Goal: Obtain resource: Download file/media

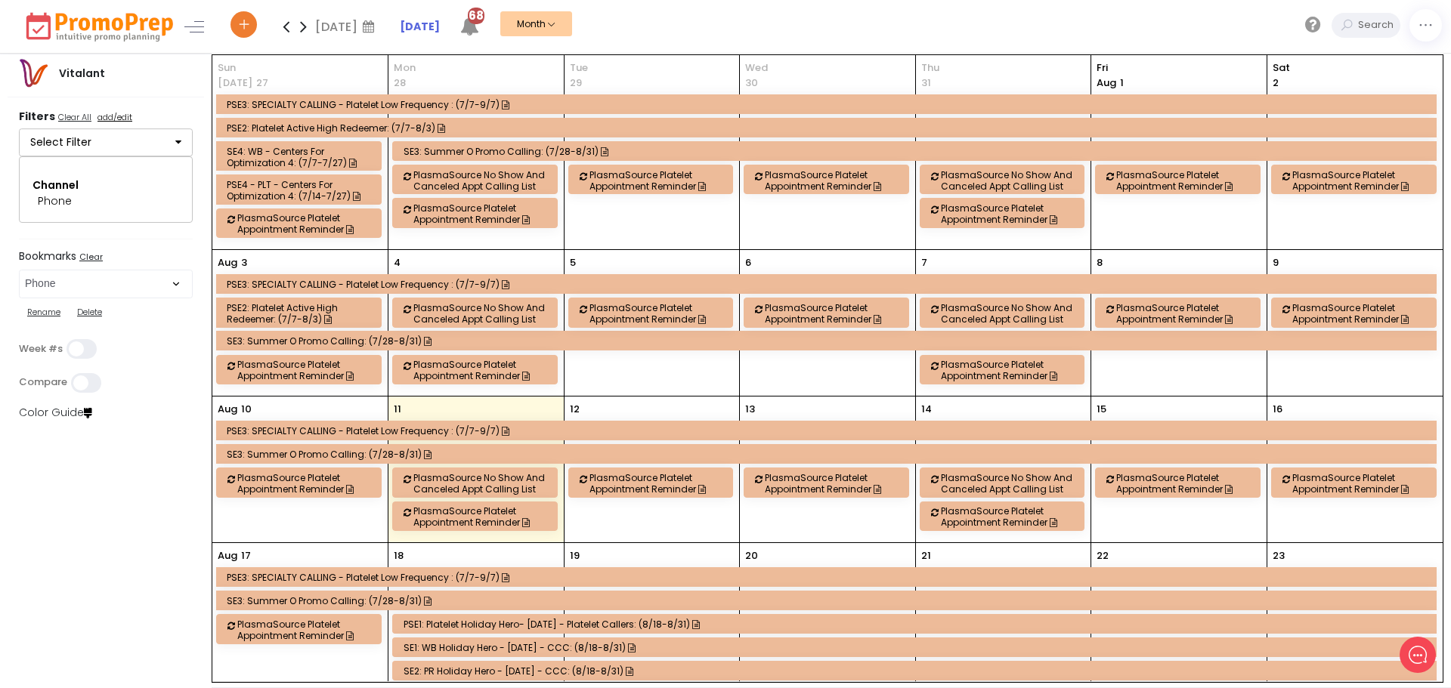
scroll to position [605, 0]
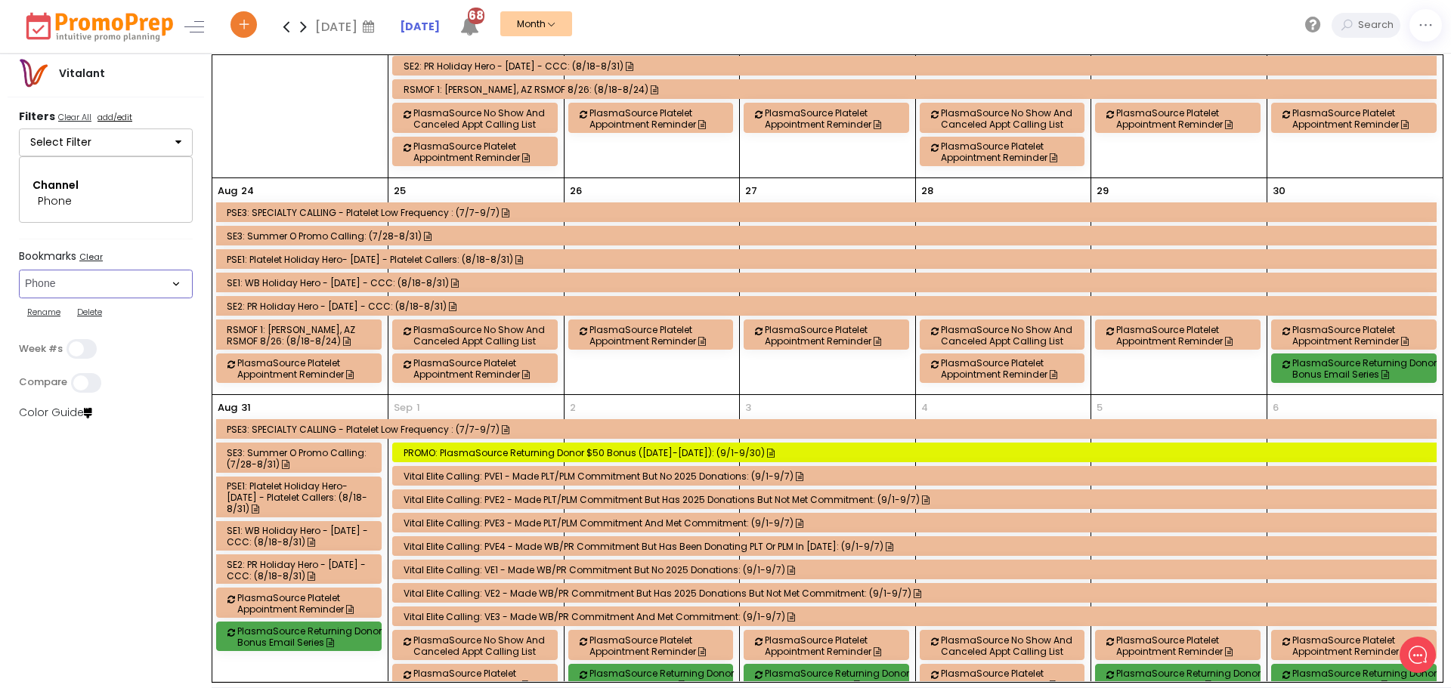
click at [175, 286] on select "Select Bookmark Auto: SMS BVR: Control, Customer, Field, Transactional Control:…" at bounding box center [106, 284] width 174 height 29
click at [19, 298] on select "Select Bookmark Auto: SMS BVR: Control, Customer, Field, Transactional Control:…" at bounding box center [106, 284] width 174 height 29
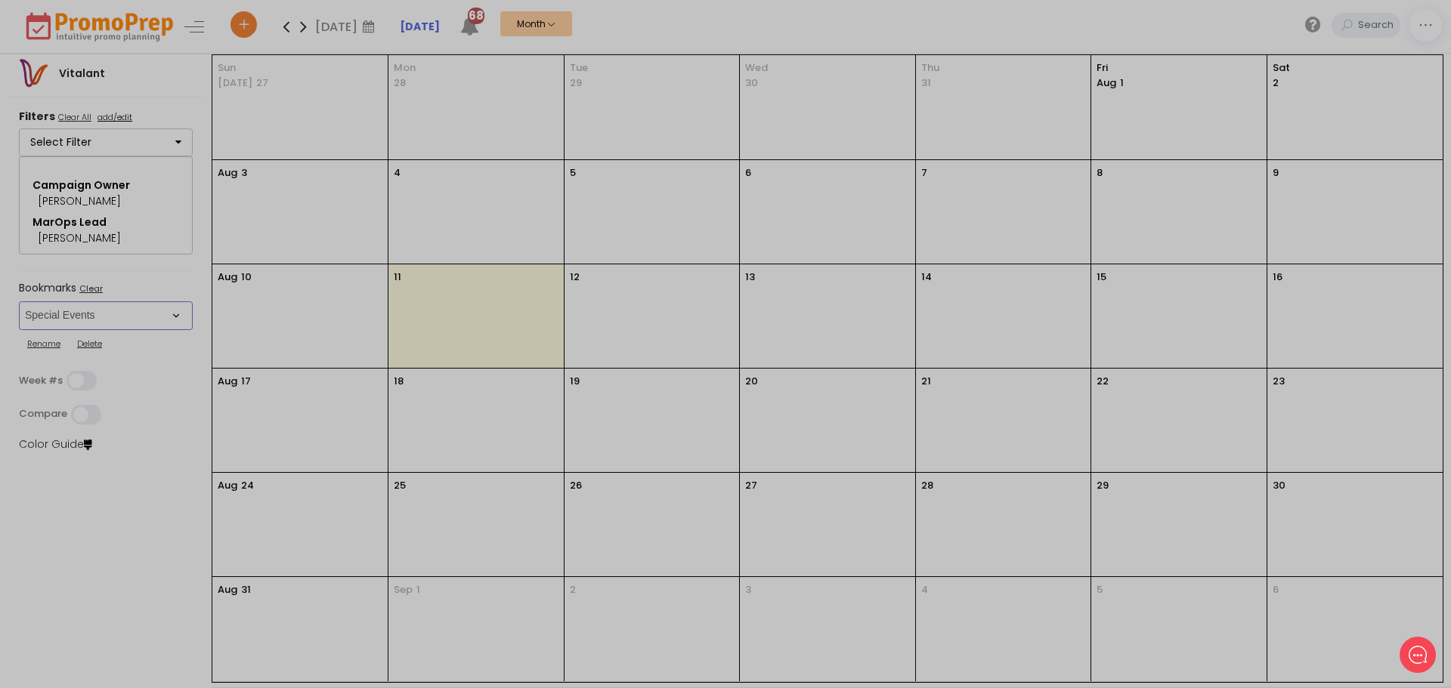
scroll to position [0, 0]
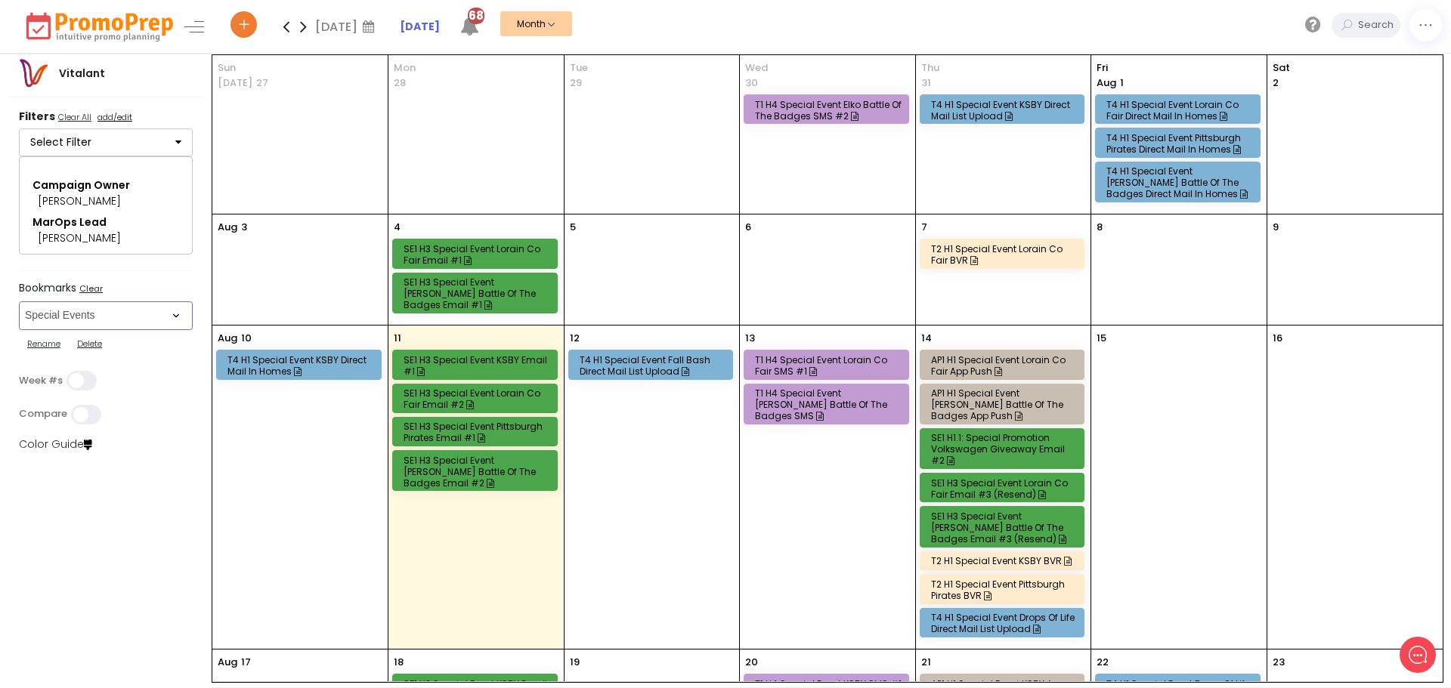
click at [636, 360] on div "T4 H1 Special Event Fall Bash Direct Mail List Upload" at bounding box center [652, 365] width 147 height 23
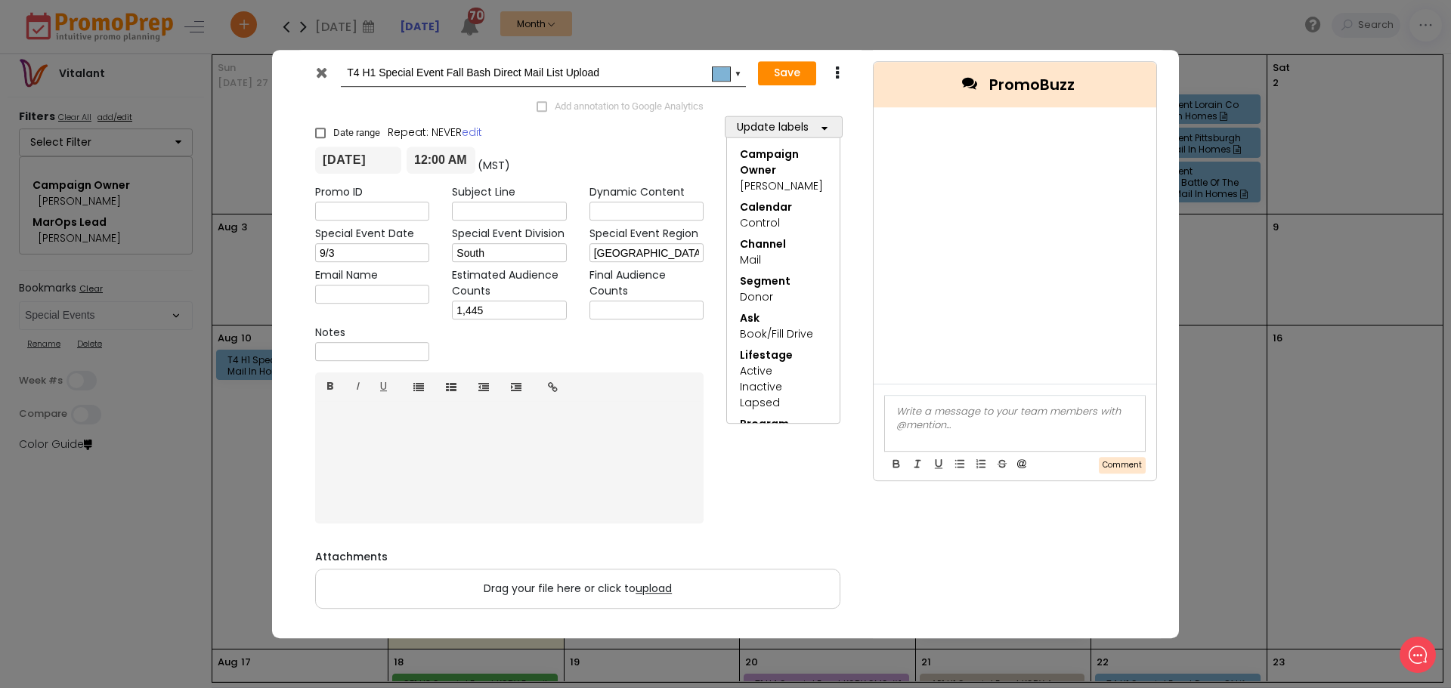
click at [319, 75] on icon at bounding box center [321, 72] width 11 height 15
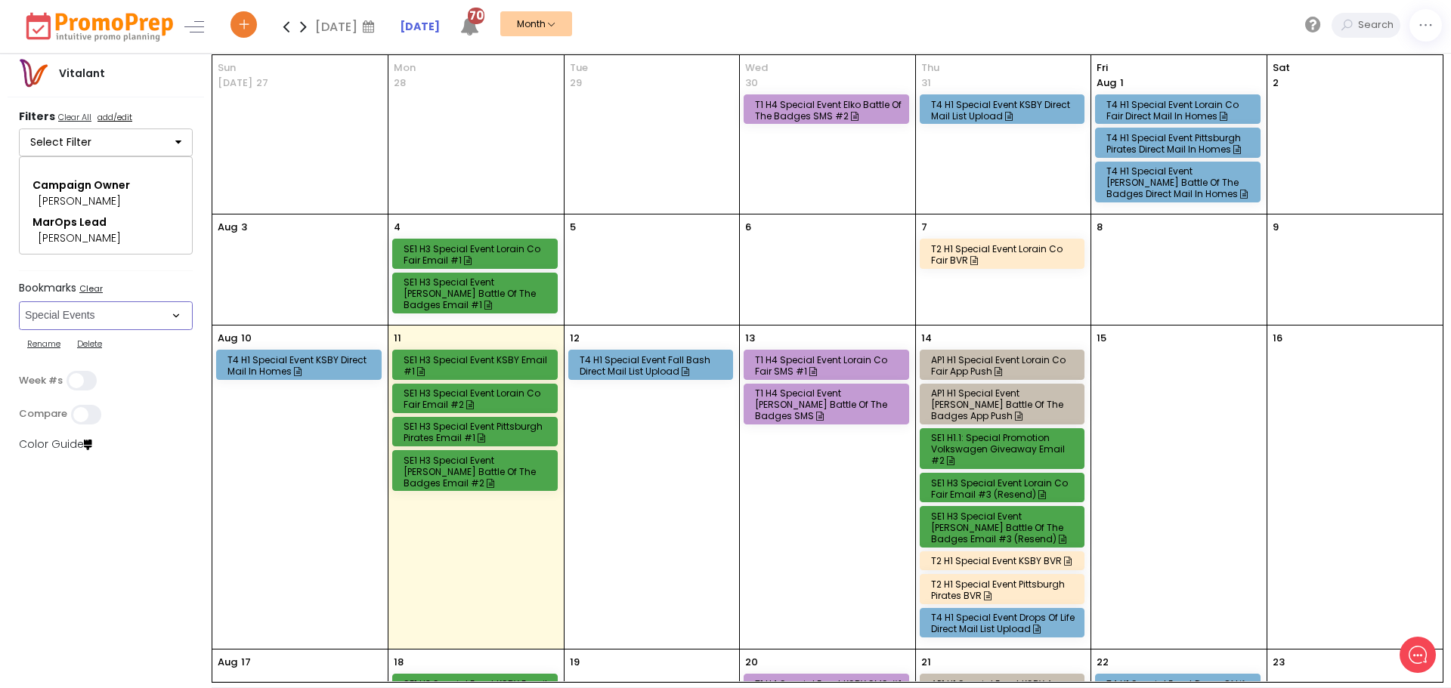
click at [182, 312] on select "Select Bookmark Auto: SMS BVR: Control, Customer, Field, Transactional Control:…" at bounding box center [106, 315] width 174 height 29
click at [19, 330] on select "Select Bookmark Auto: SMS BVR: Control, Customer, Field, Transactional Control:…" at bounding box center [106, 315] width 174 height 29
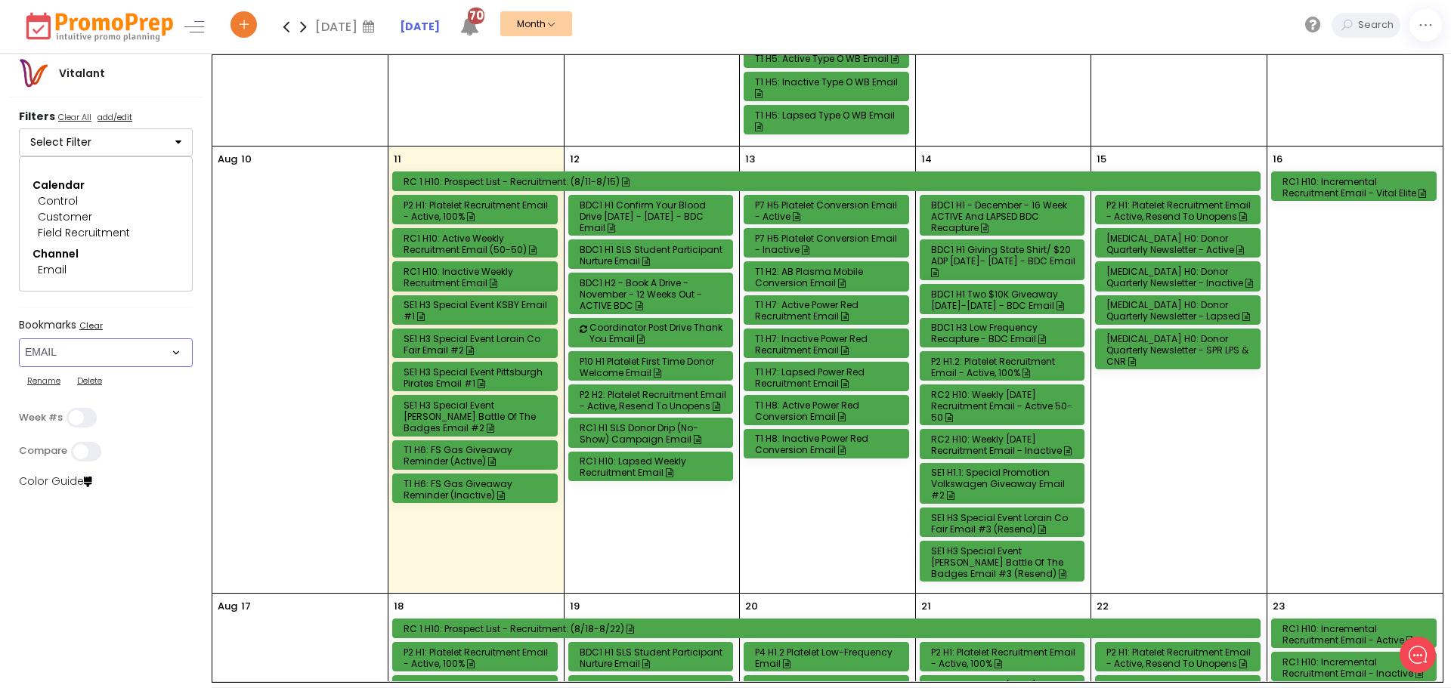
scroll to position [907, 0]
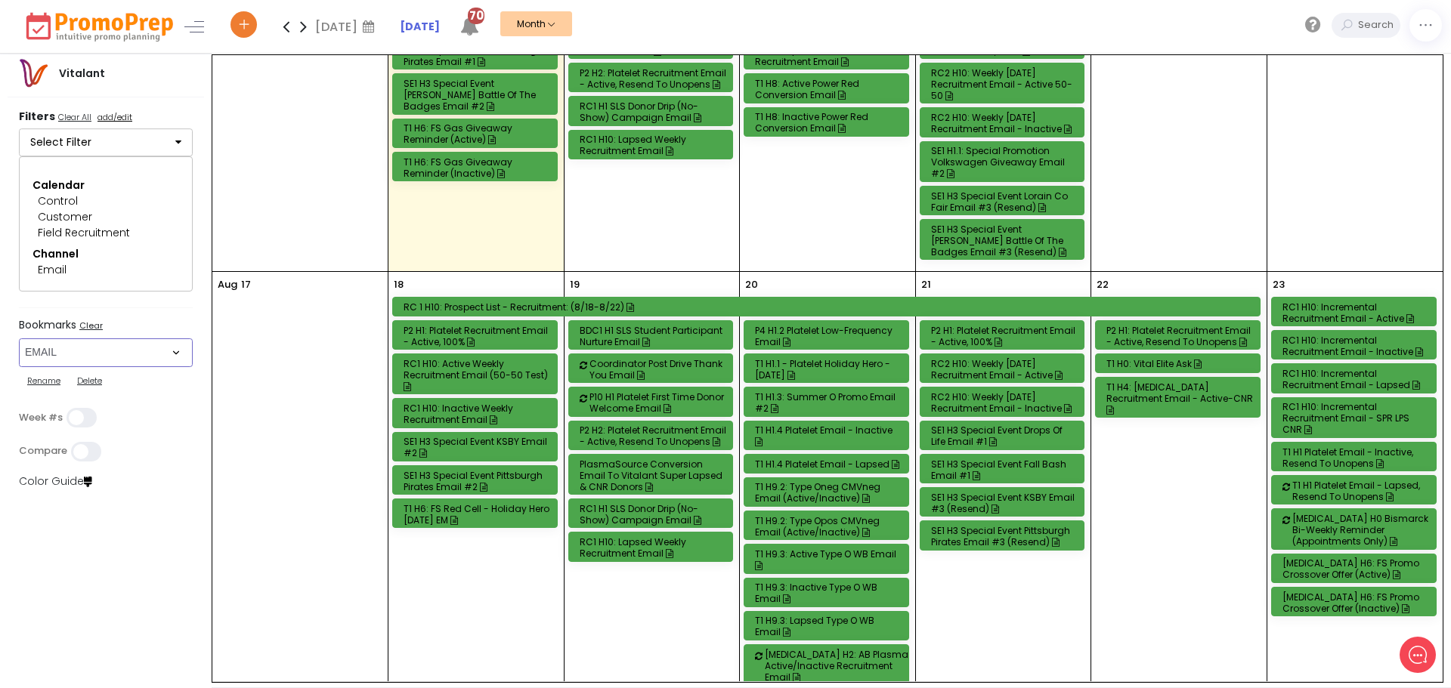
click at [480, 503] on div "T1 H6: FS Red Cell - Holiday Hero [DATE] EM" at bounding box center [476, 514] width 147 height 23
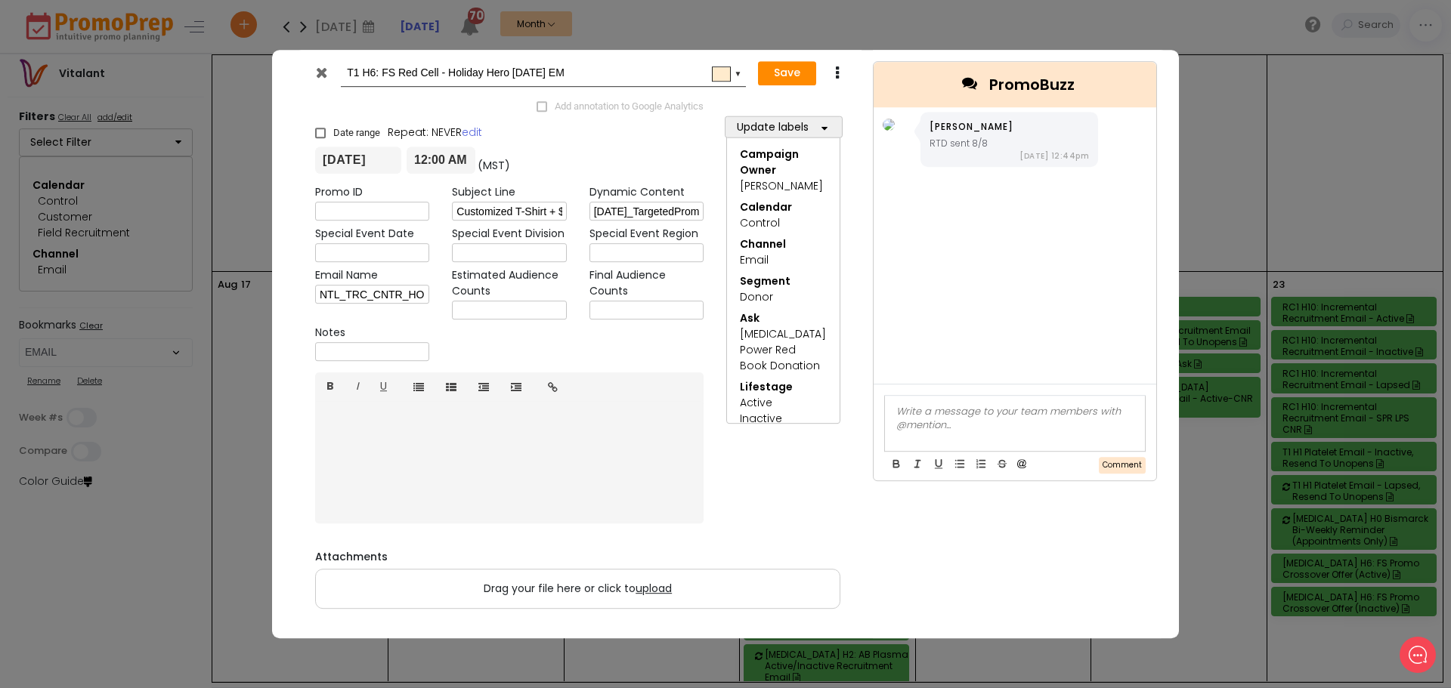
scroll to position [0, 0]
click at [320, 76] on icon at bounding box center [321, 72] width 11 height 15
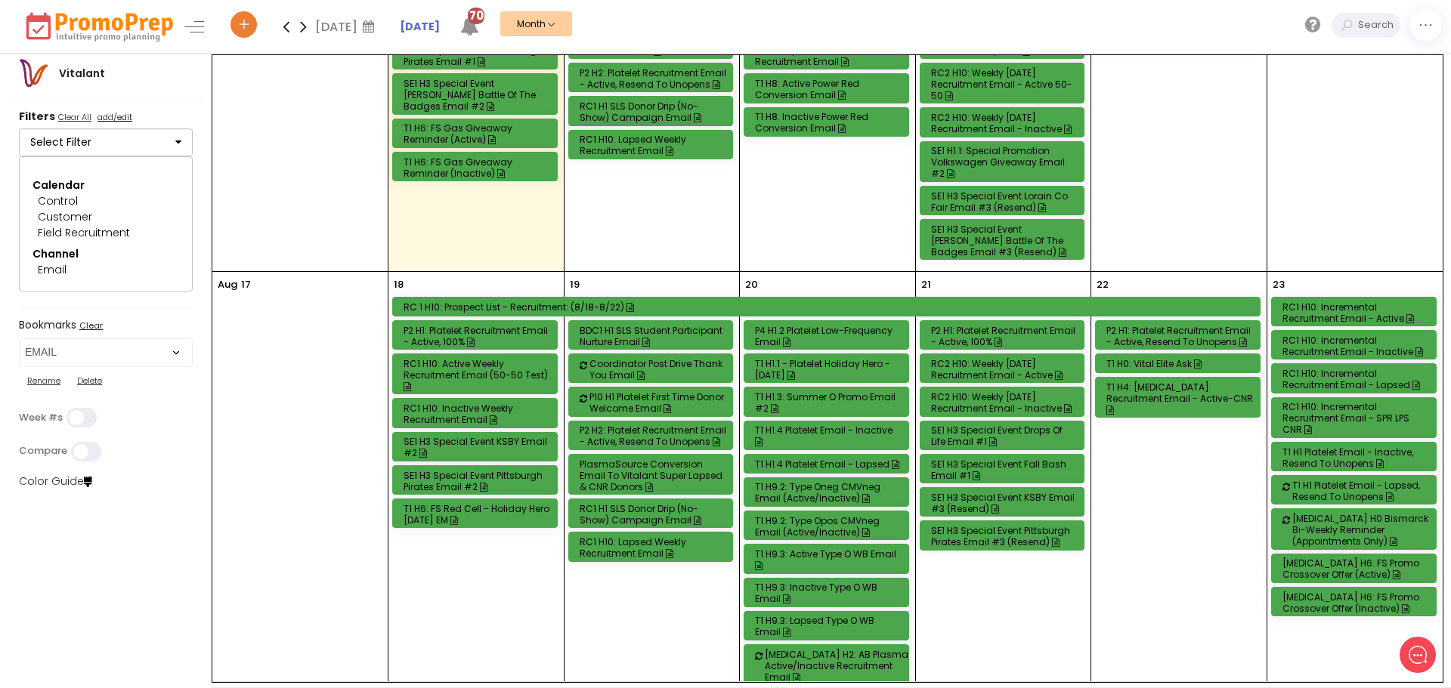
click at [515, 373] on div "RC1 H10: Active Weekly Recruitment Email (50-50 Test)" at bounding box center [476, 375] width 147 height 34
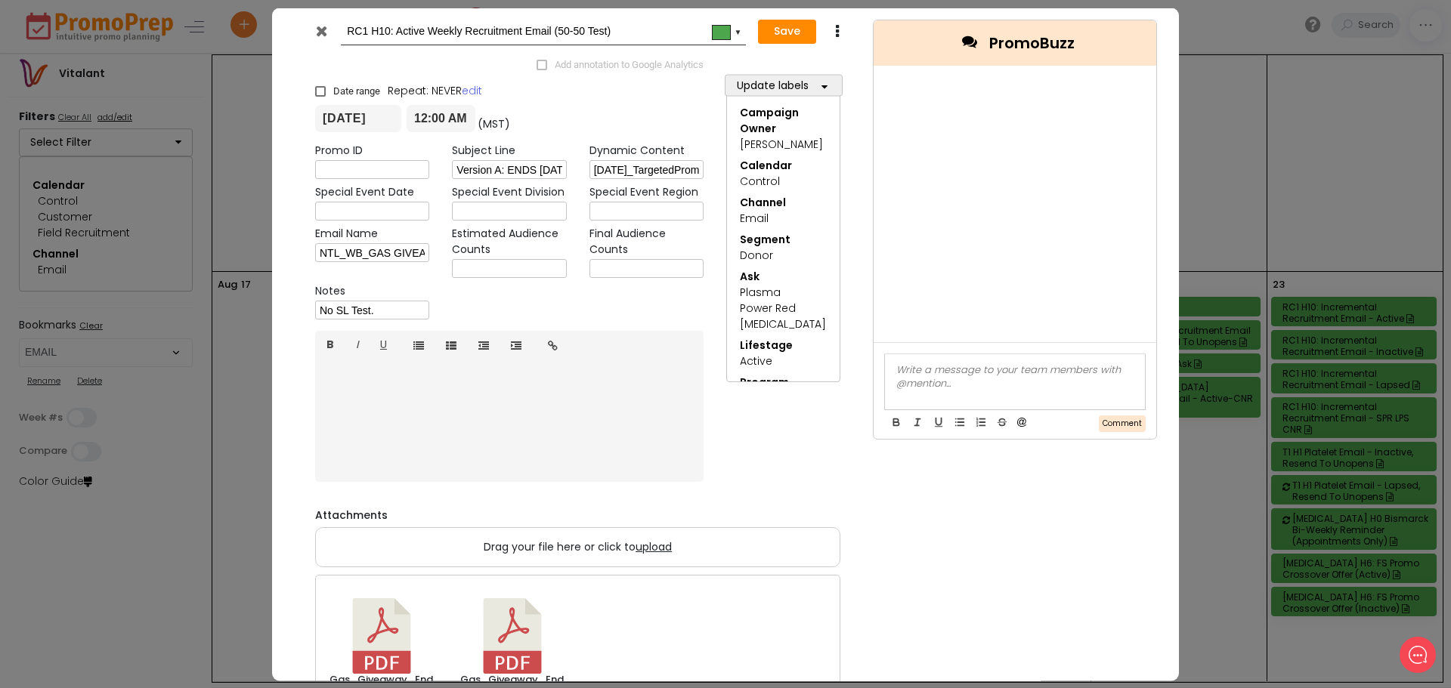
click at [323, 30] on icon at bounding box center [321, 30] width 11 height 15
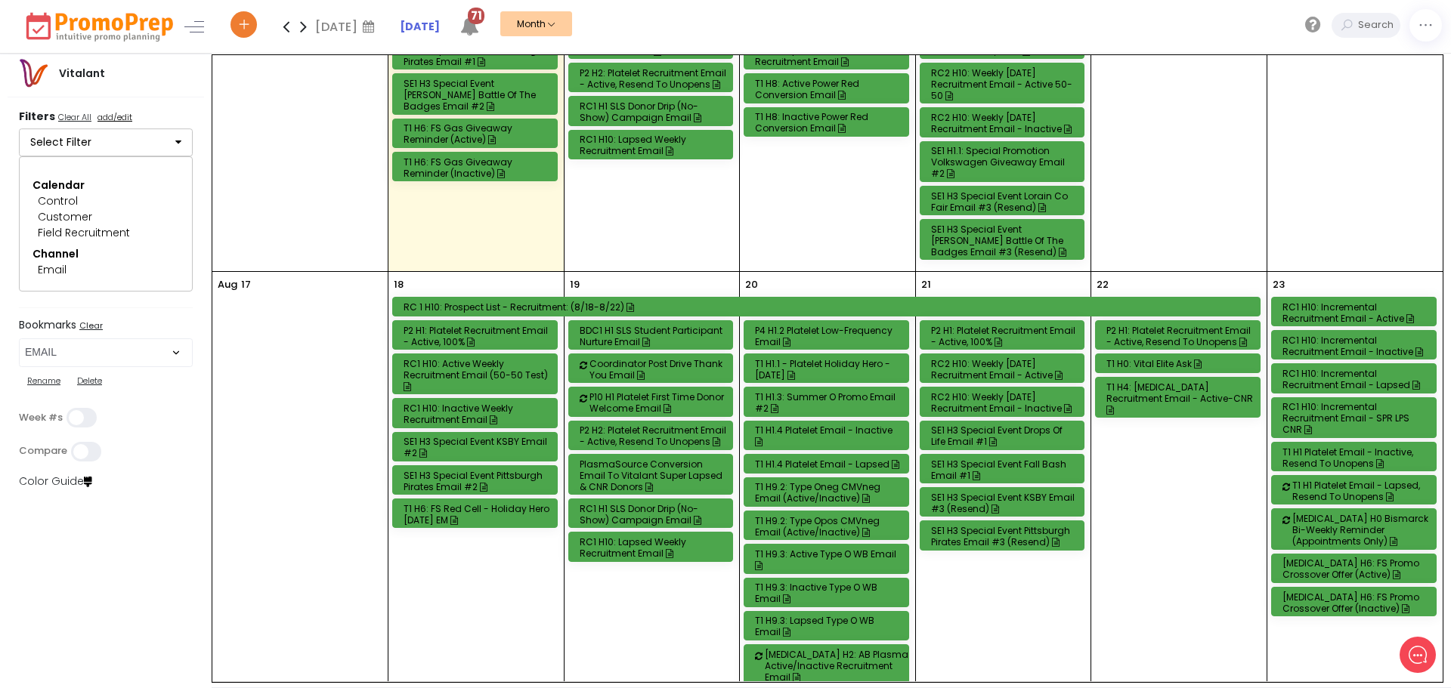
click at [833, 328] on div "P4 H1.2 Platelet Low-Frequency Email" at bounding box center [828, 336] width 147 height 23
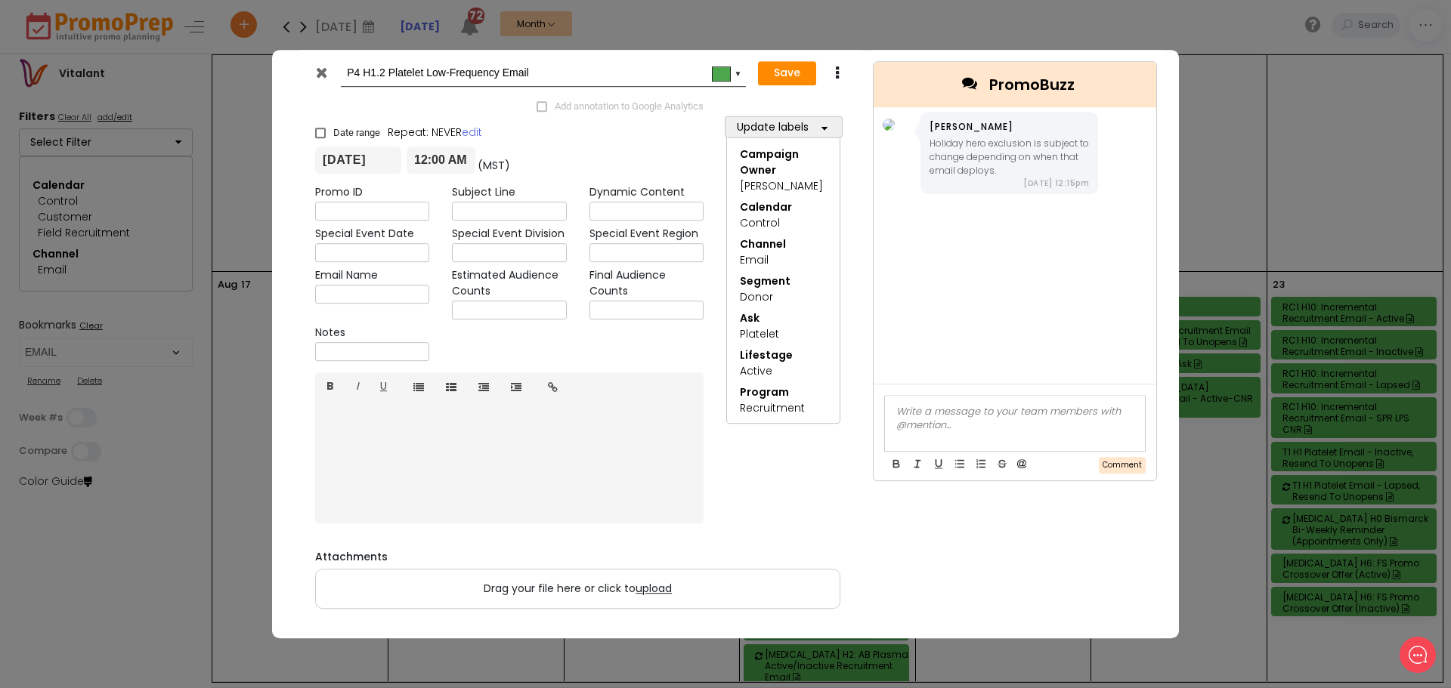
drag, startPoint x: 385, startPoint y: 68, endPoint x: 366, endPoint y: 68, distance: 18.9
click at [366, 68] on input "P4 H1.2 Platelet Low-Frequency Email" at bounding box center [541, 73] width 388 height 27
click at [320, 72] on icon at bounding box center [321, 72] width 11 height 15
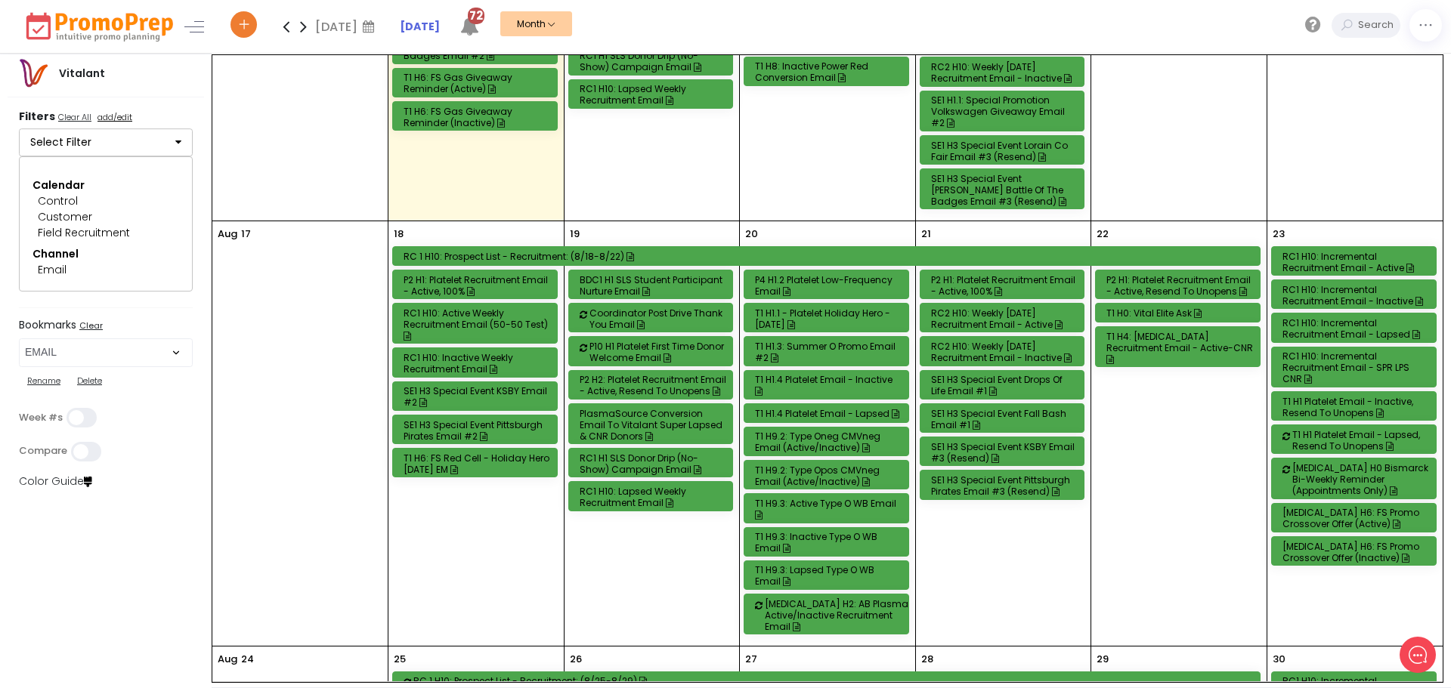
scroll to position [982, 0]
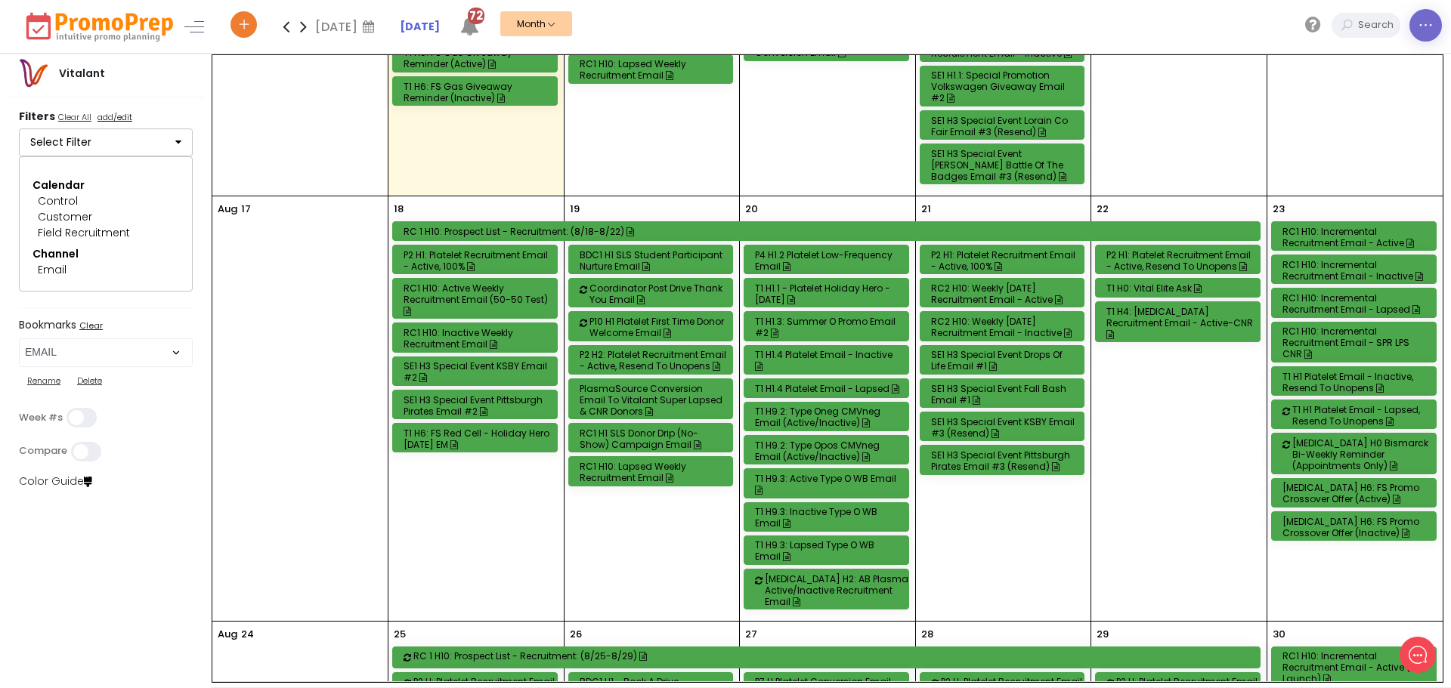
click at [1426, 26] on icon at bounding box center [1425, 26] width 16 height 0
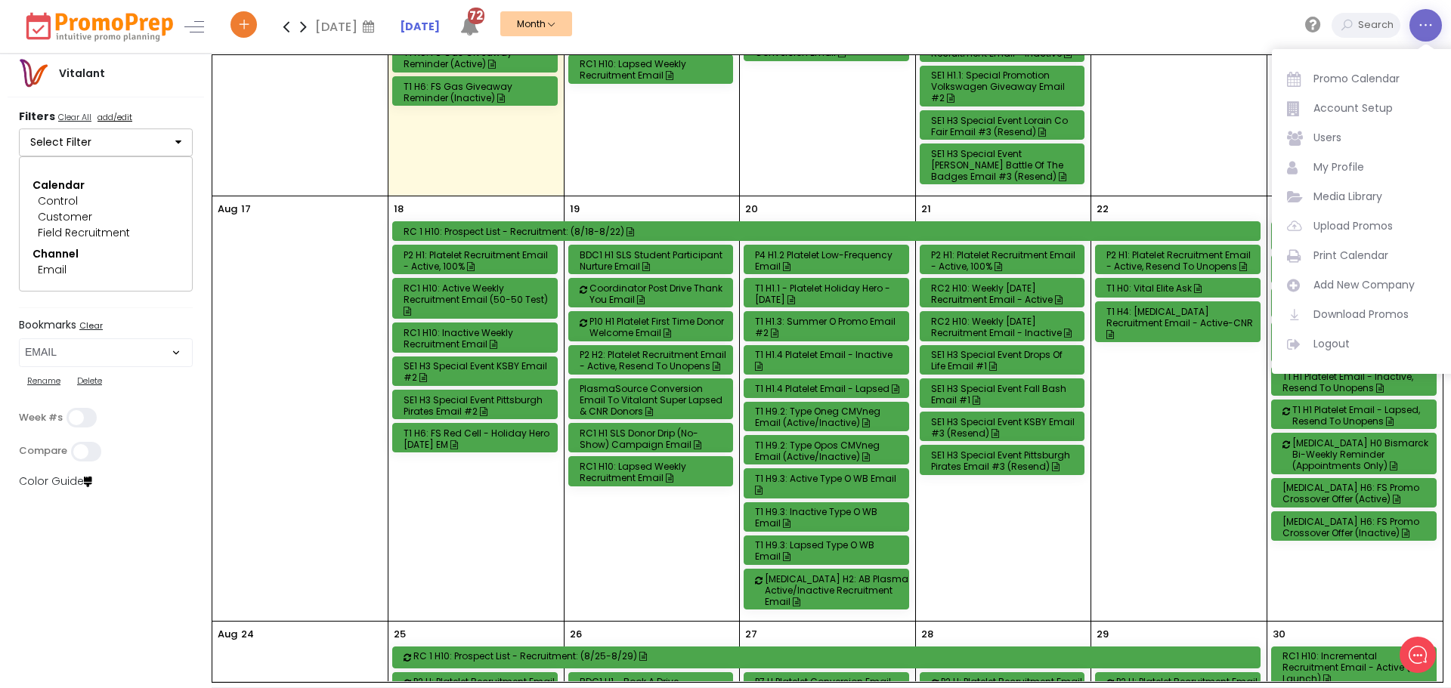
click at [1416, 25] on link at bounding box center [1425, 25] width 32 height 32
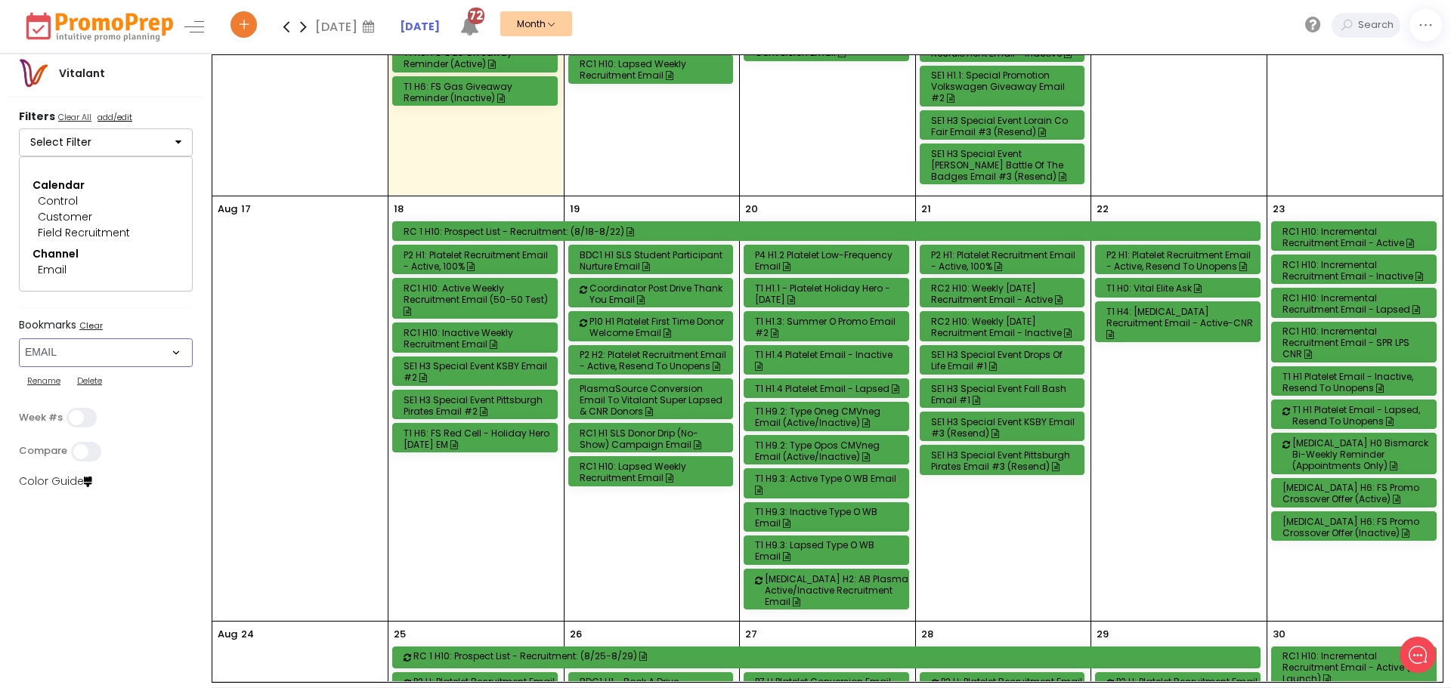
click at [173, 344] on select "Select Bookmark Auto: SMS BVR: Control, Customer, Field, Transactional Control:…" at bounding box center [106, 352] width 174 height 29
select select "249"
click at [19, 367] on select "Select Bookmark Auto: SMS BVR: Control, Customer, Field, Transactional Control:…" at bounding box center [106, 352] width 174 height 29
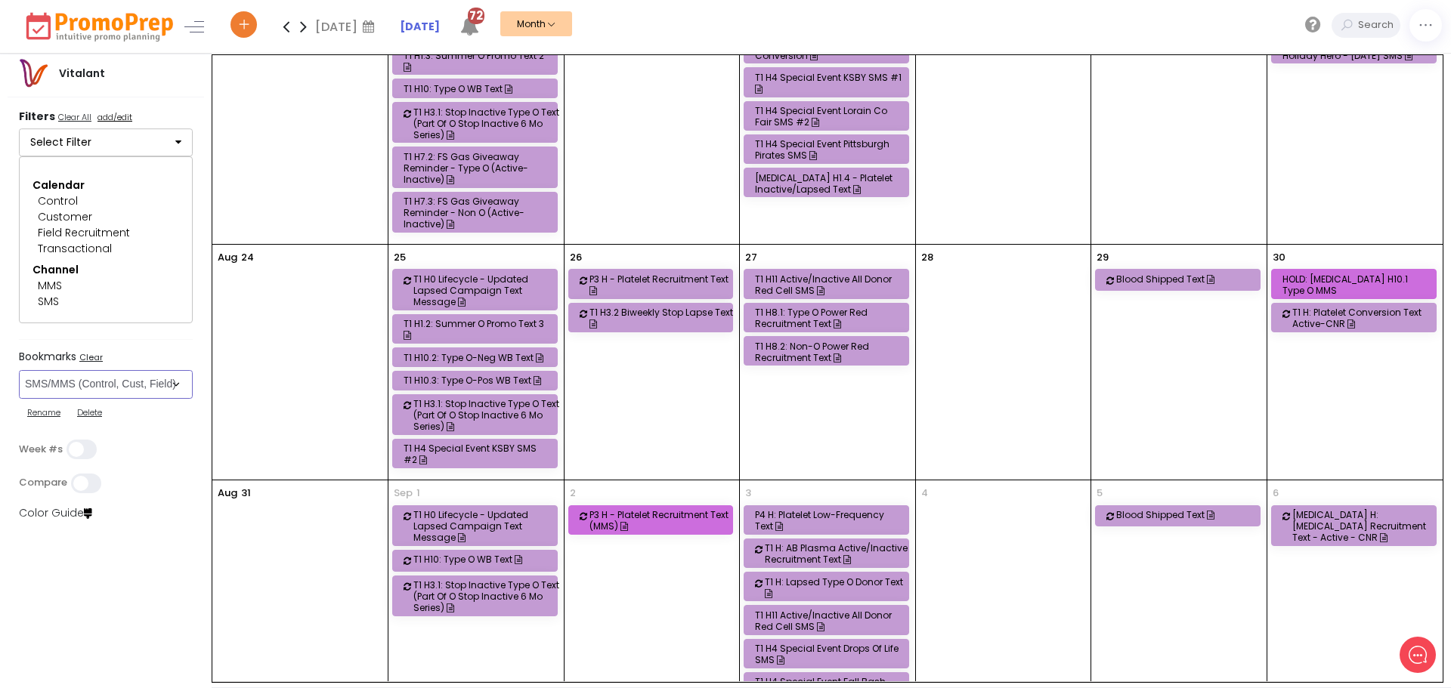
scroll to position [715, 0]
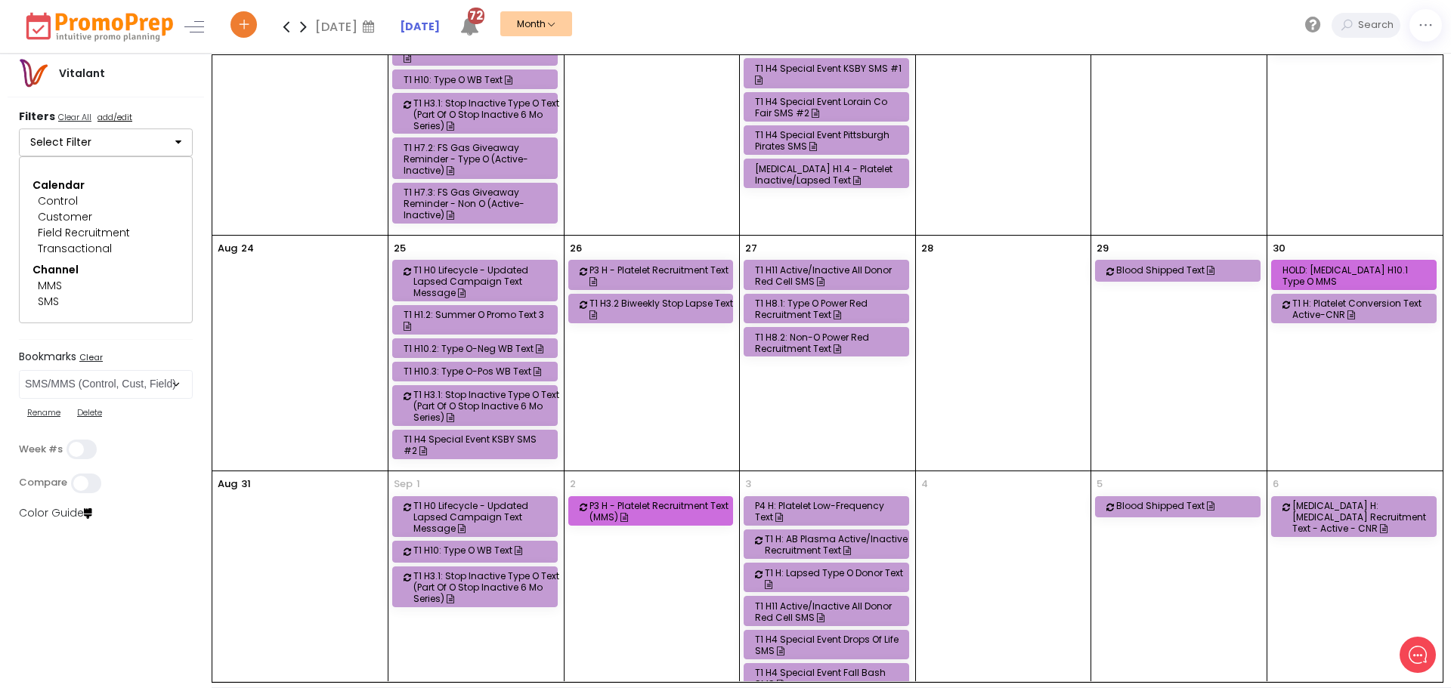
click at [303, 34] on icon at bounding box center [303, 26] width 17 height 30
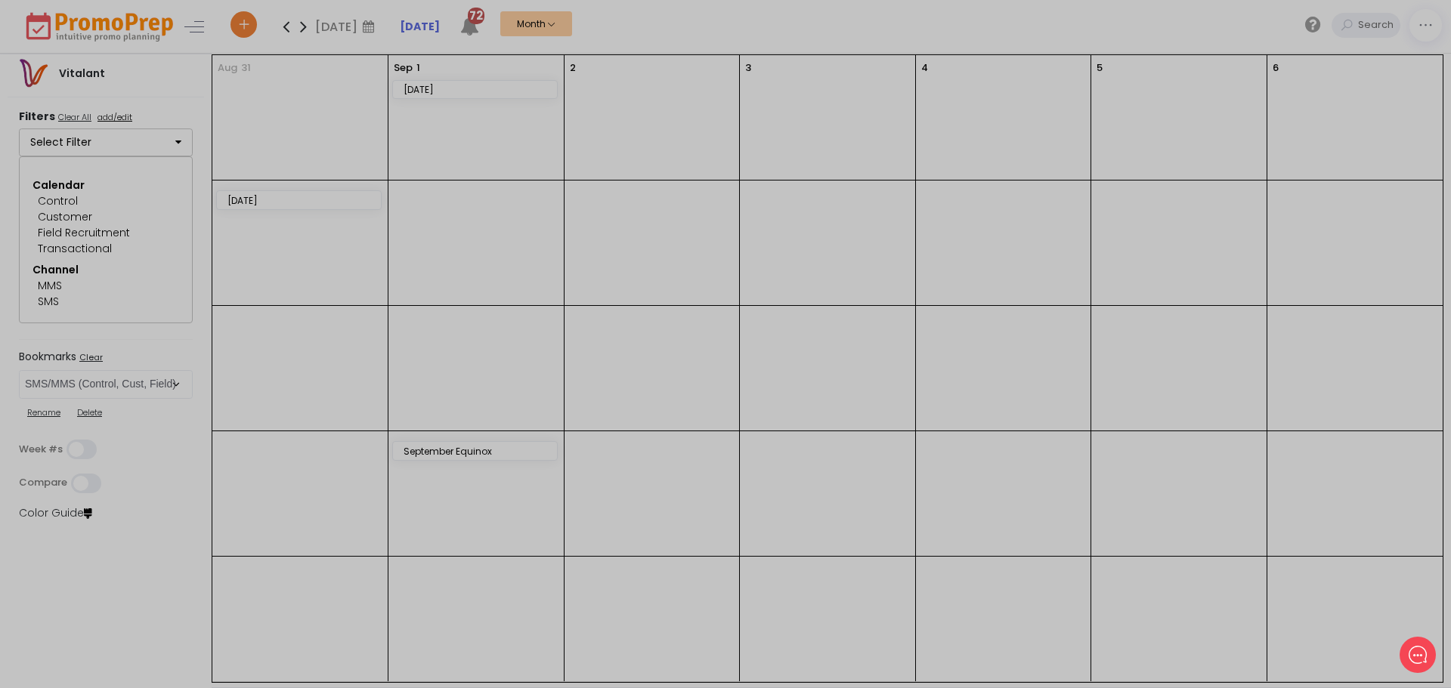
scroll to position [0, 0]
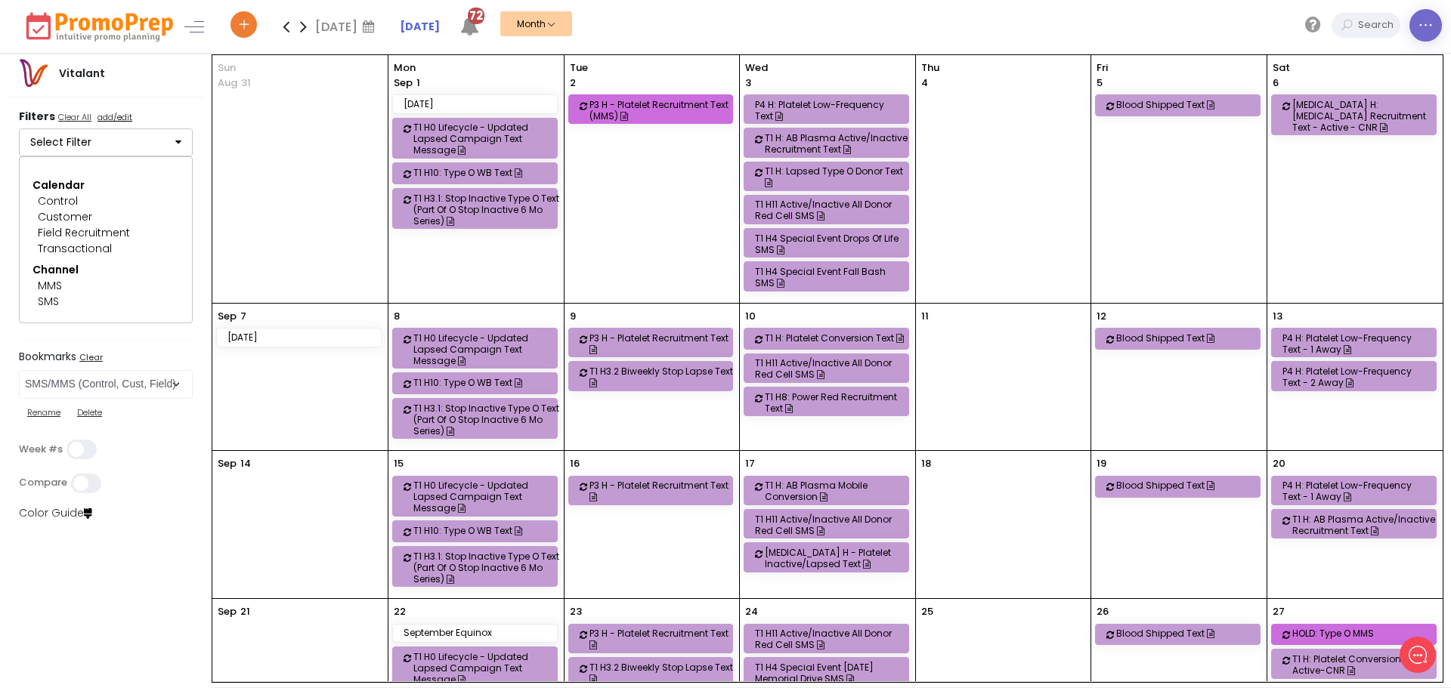
click at [1417, 26] on icon at bounding box center [1425, 26] width 16 height 0
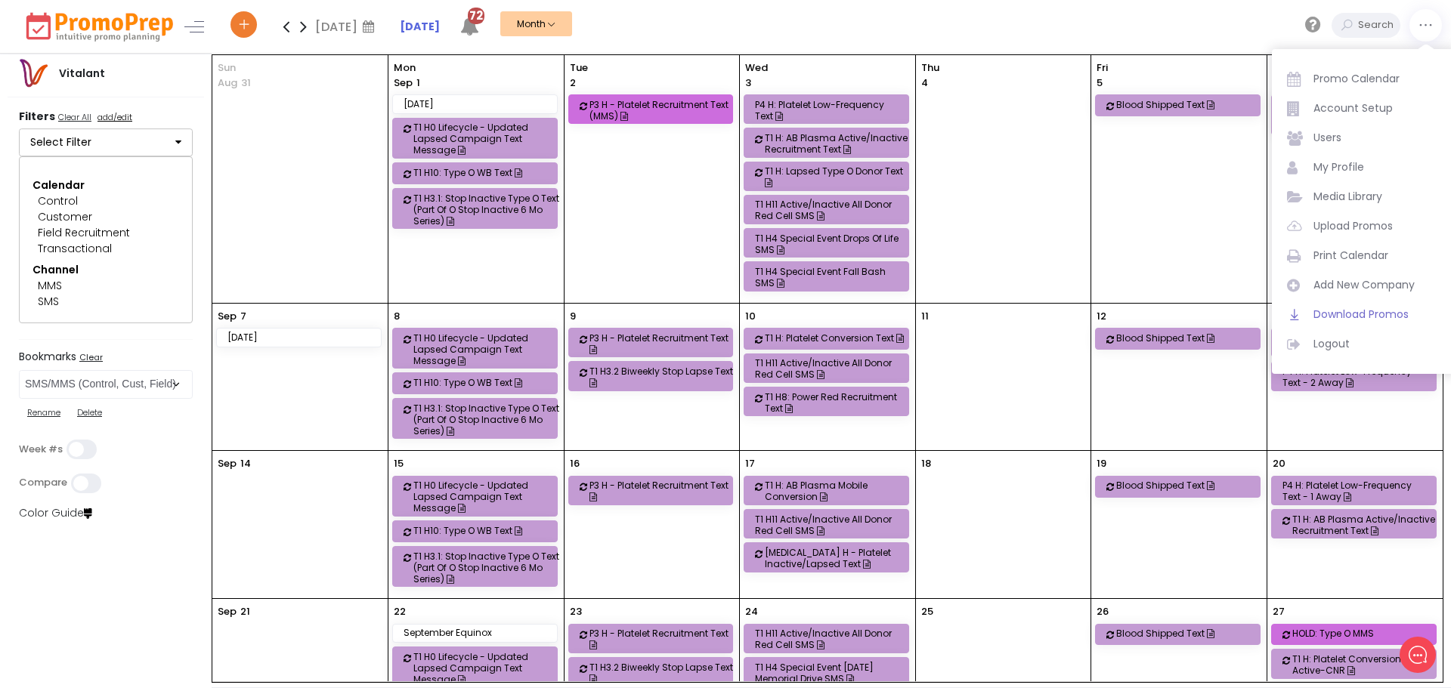
click at [1364, 315] on span "Download Promos" at bounding box center [1377, 315] width 128 height 16
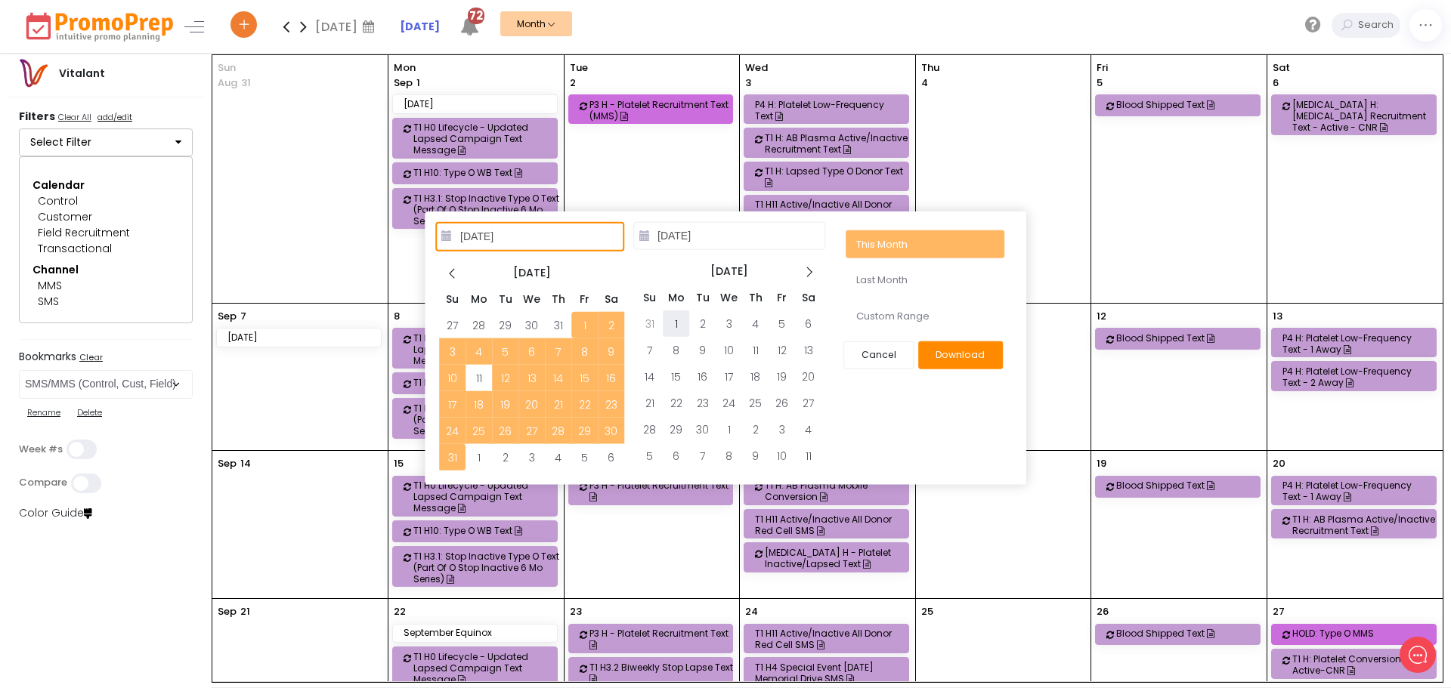
type input "[DATE]"
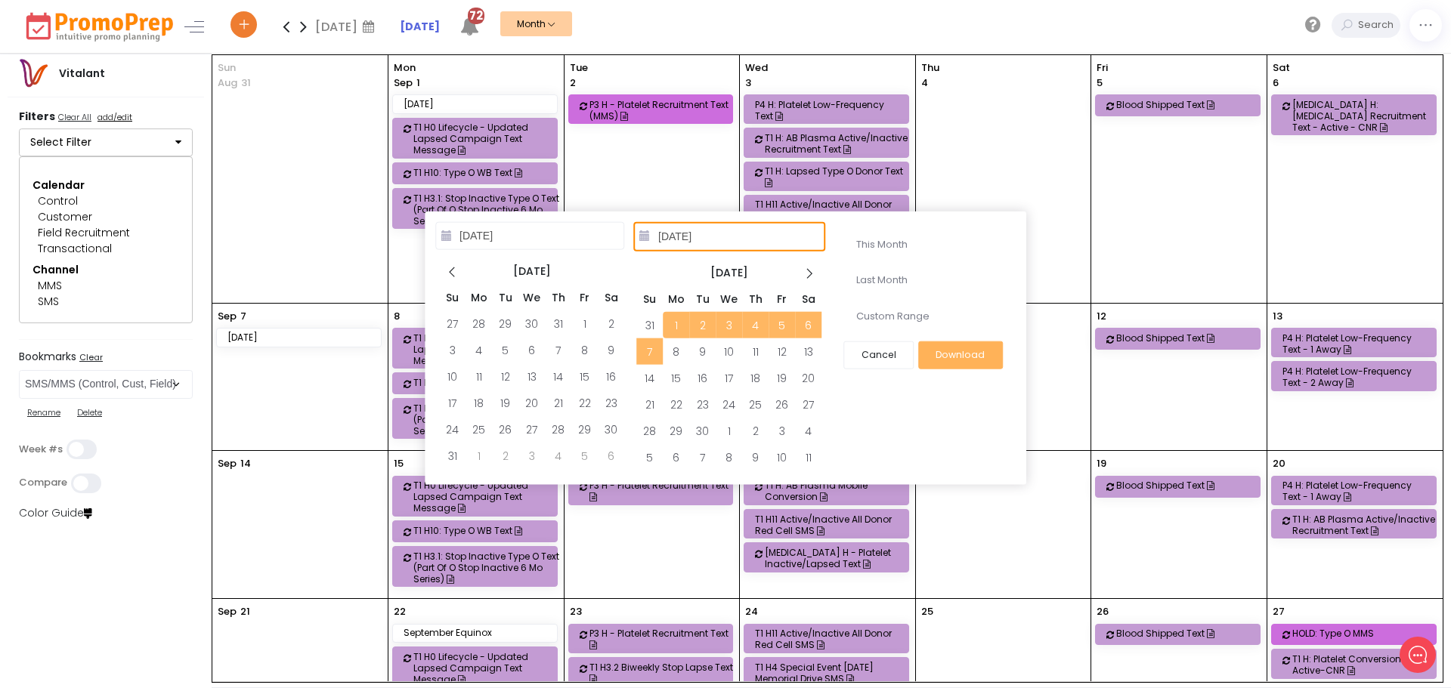
type input "[DATE]"
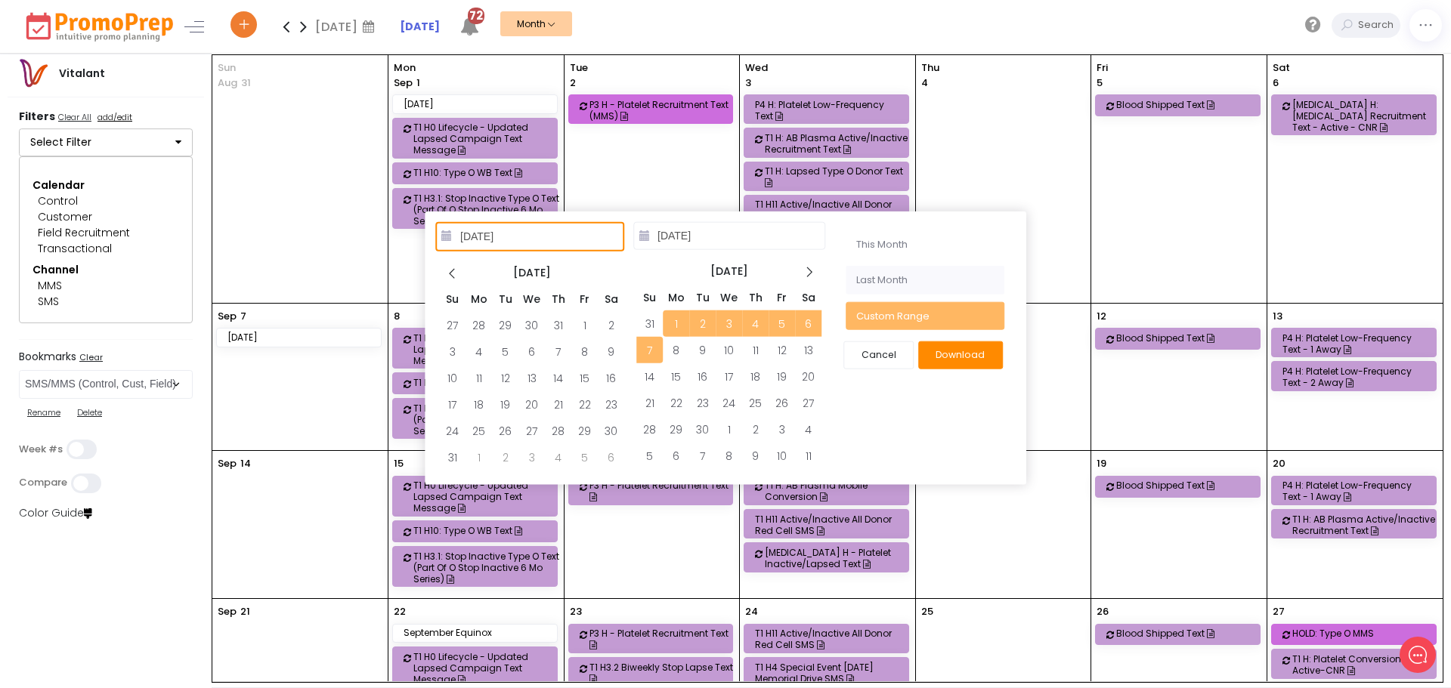
type input "[DATE]"
click at [951, 353] on button "Download" at bounding box center [960, 355] width 85 height 28
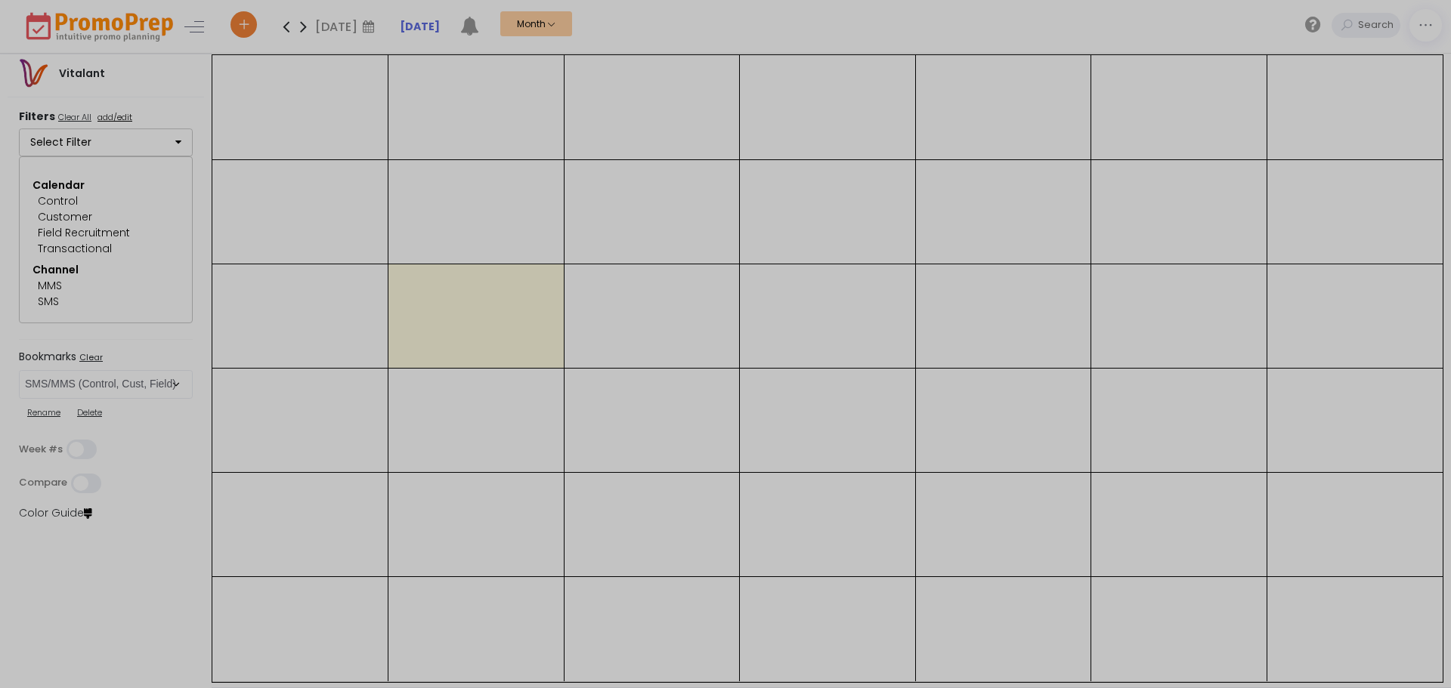
select select "249"
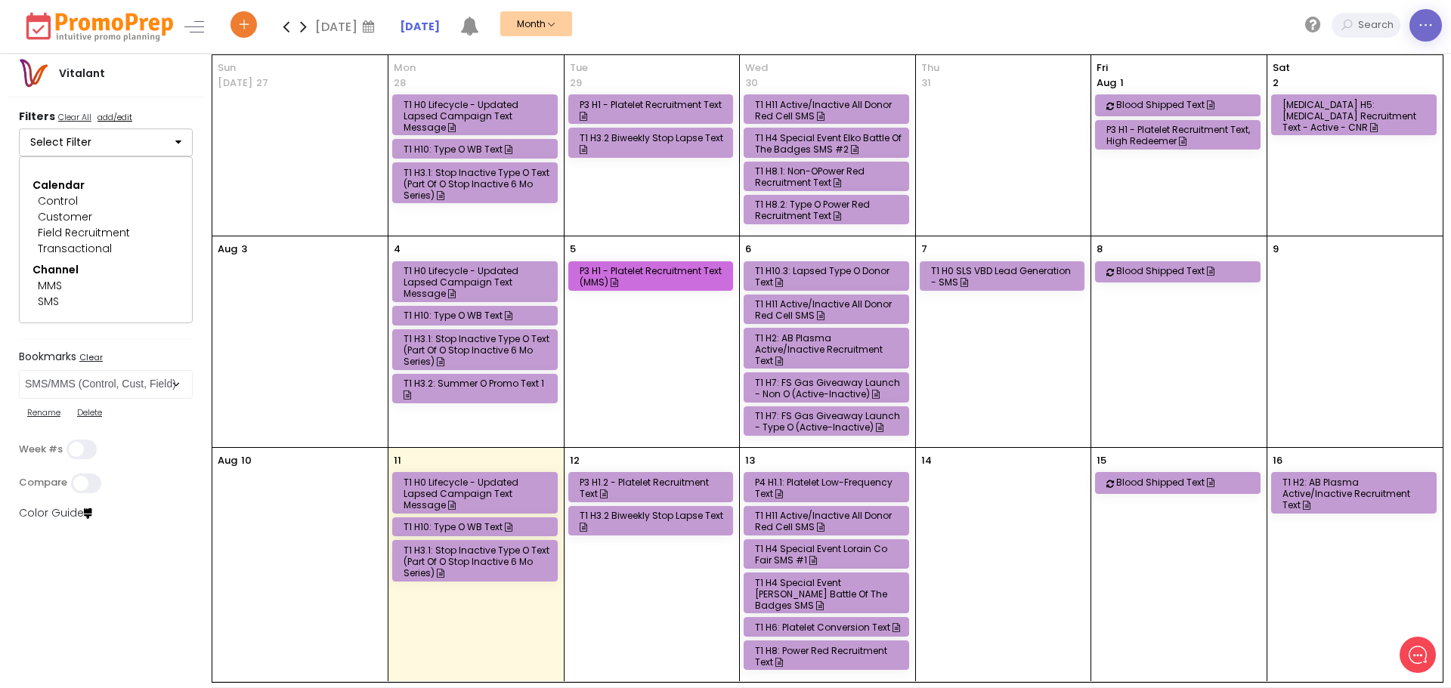
click at [1432, 26] on icon at bounding box center [1425, 26] width 16 height 0
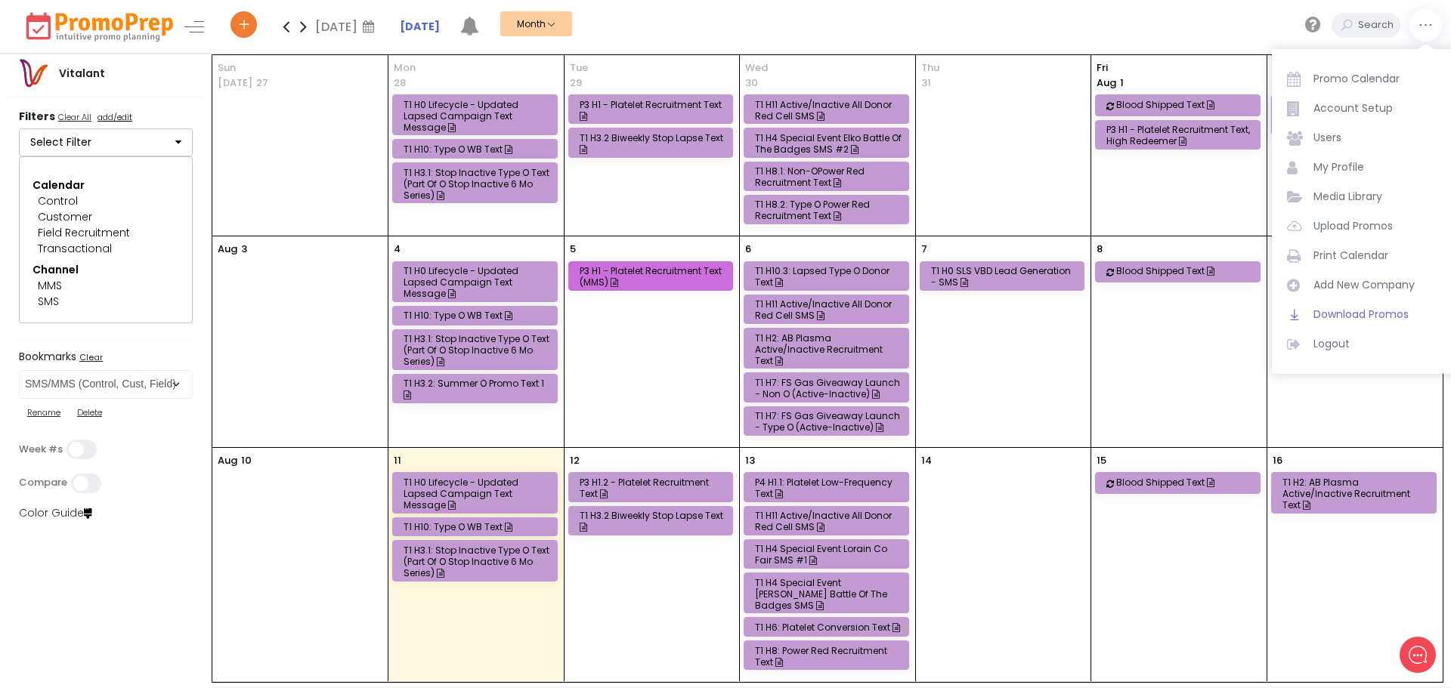
click at [1358, 313] on span "Download Promos" at bounding box center [1377, 315] width 128 height 16
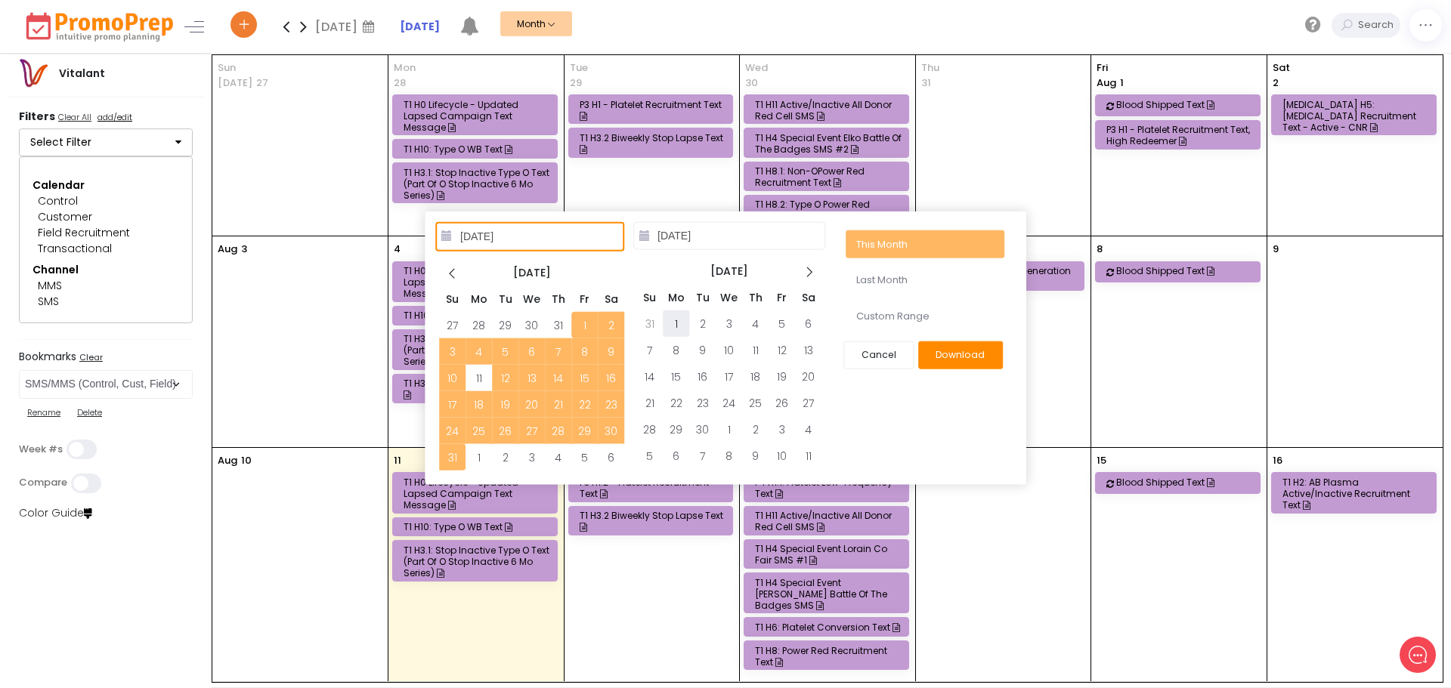
type input "[DATE]"
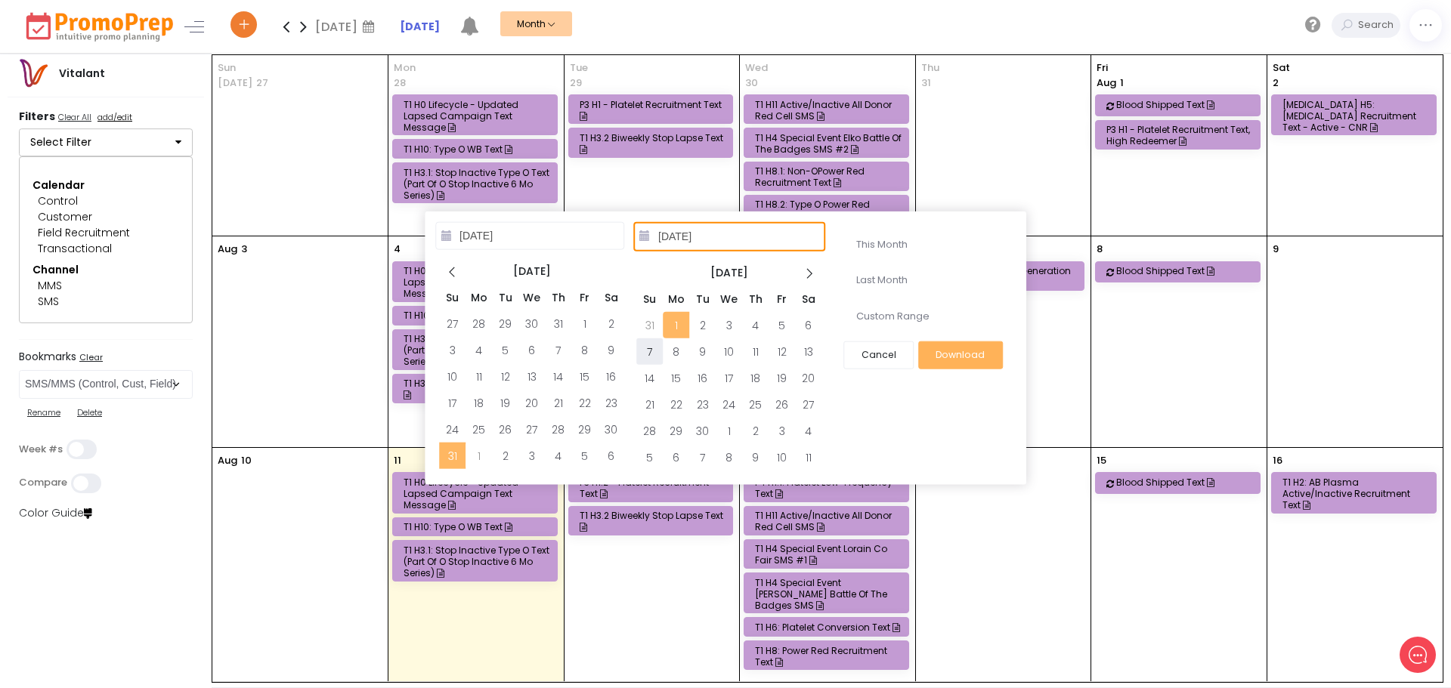
type input "[DATE]"
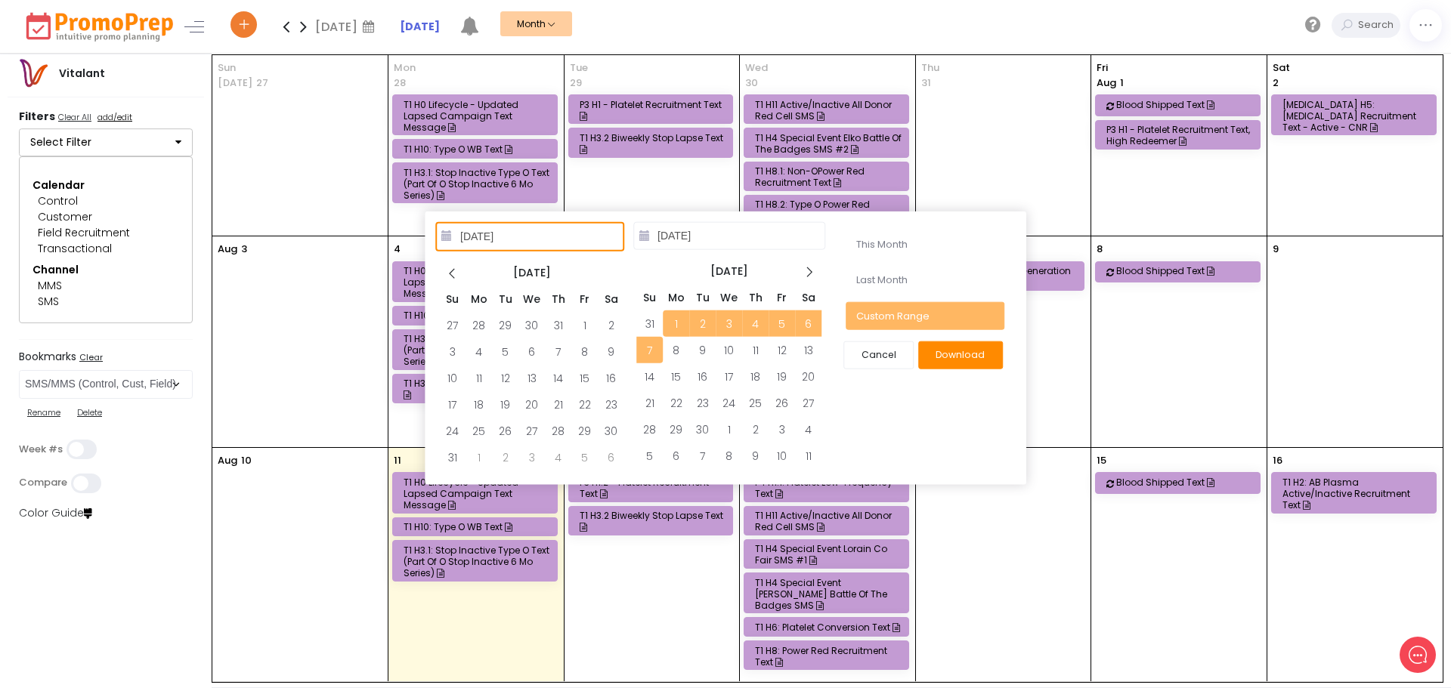
click at [972, 357] on button "Download" at bounding box center [960, 355] width 85 height 28
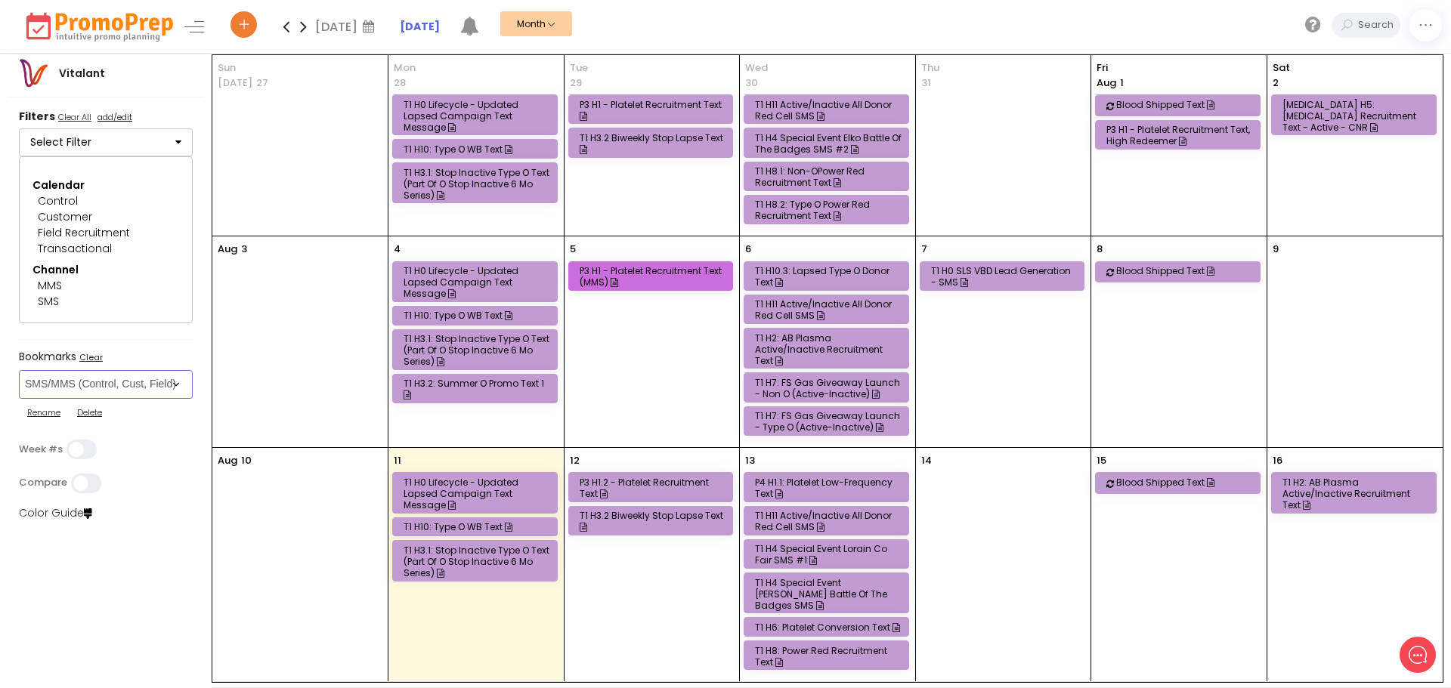
click at [165, 378] on select "Select Bookmark Auto: SMS BVR: Control, Customer, Field, Transactional Control:…" at bounding box center [106, 384] width 174 height 29
click at [19, 370] on select "Select Bookmark Auto: SMS BVR: Control, Customer, Field, Transactional Control:…" at bounding box center [106, 384] width 174 height 29
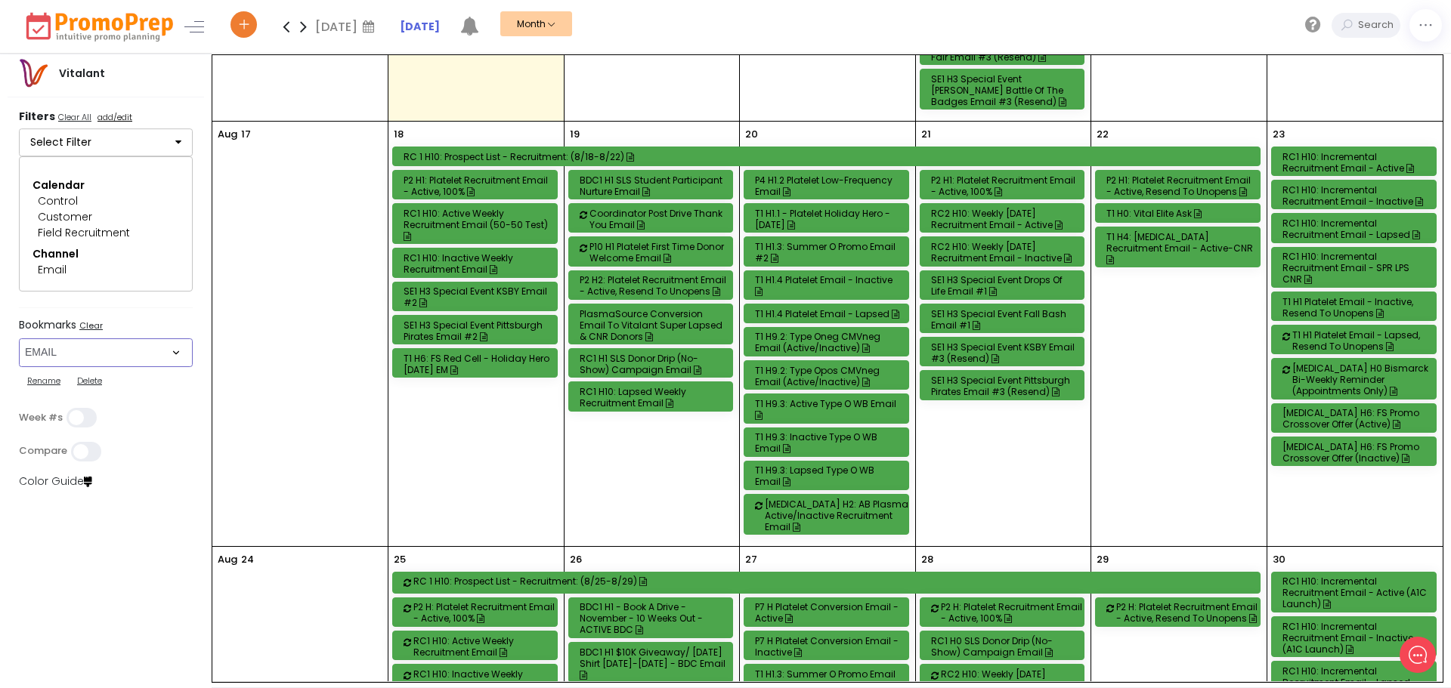
scroll to position [1058, 0]
click at [801, 397] on div "T1 H9.3: Active Type O WB Email" at bounding box center [828, 408] width 147 height 23
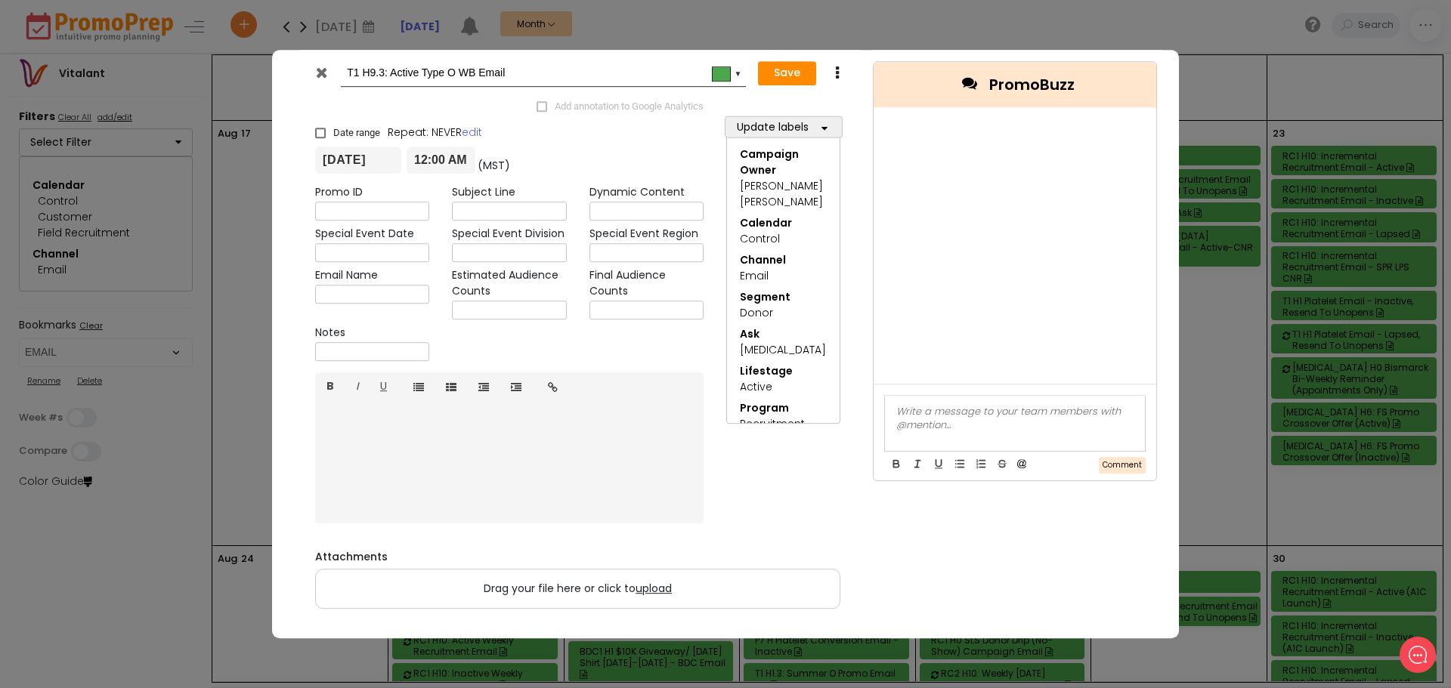
click at [382, 77] on input "T1 H9.3: Active Type O WB Email" at bounding box center [541, 73] width 388 height 27
click at [439, 68] on input "T1 H9.3: Active Type O WB Email" at bounding box center [541, 73] width 388 height 27
drag, startPoint x: 382, startPoint y: 70, endPoint x: 358, endPoint y: 69, distance: 24.2
click at [358, 69] on input "T1 H9.3: Active Type O WB Email" at bounding box center [541, 73] width 388 height 27
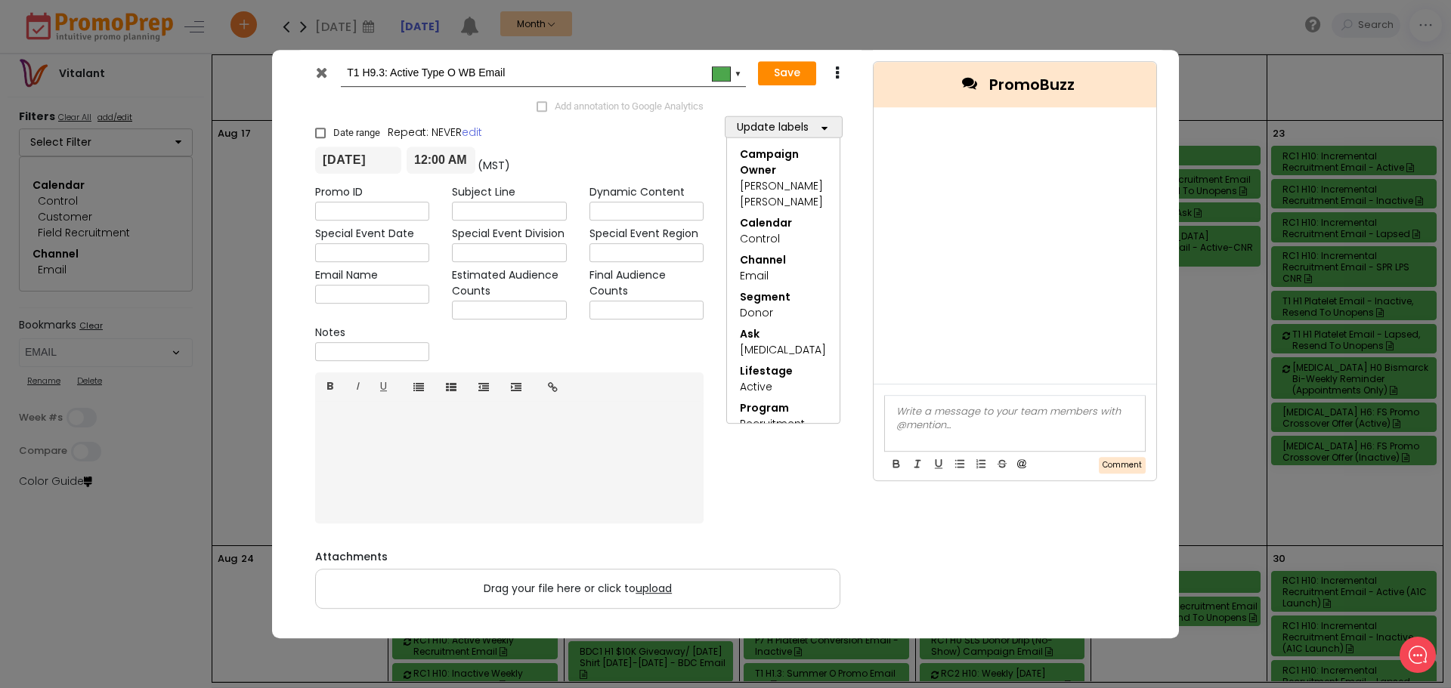
click at [320, 72] on icon at bounding box center [321, 72] width 11 height 15
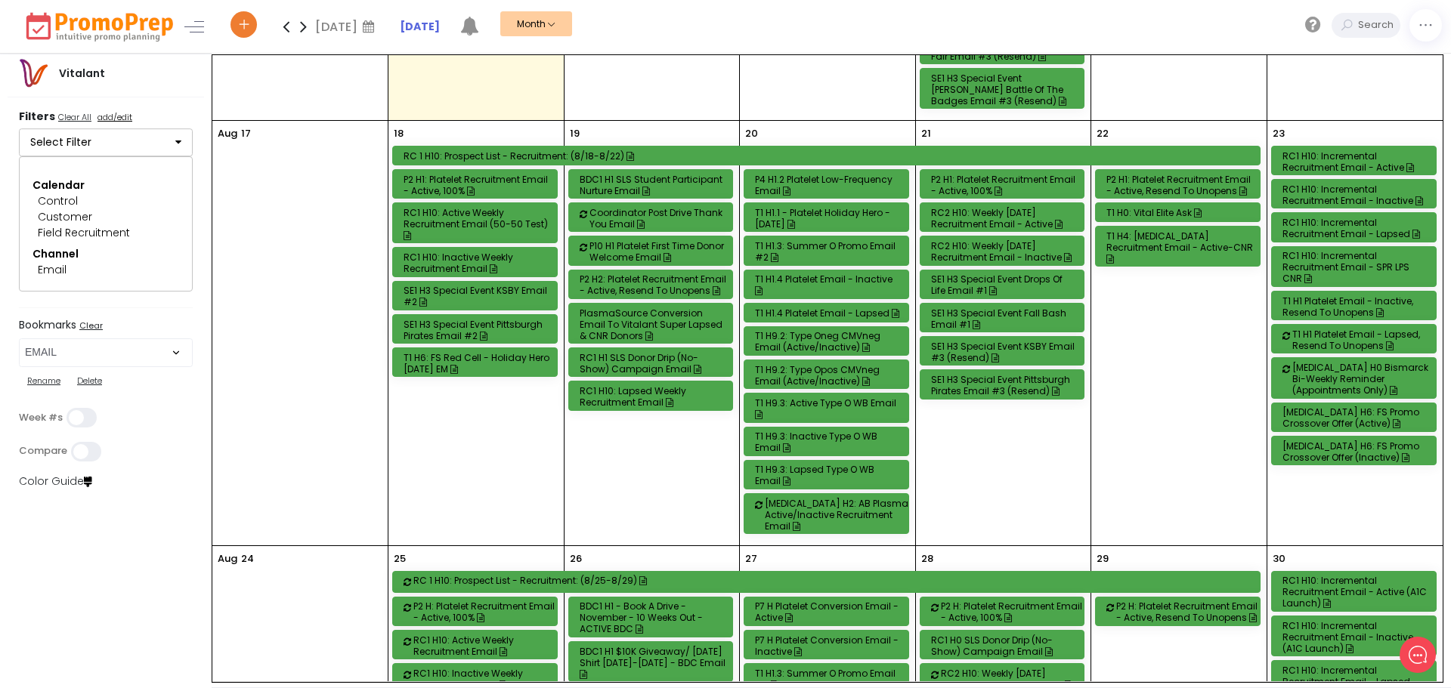
scroll to position [1698, 0]
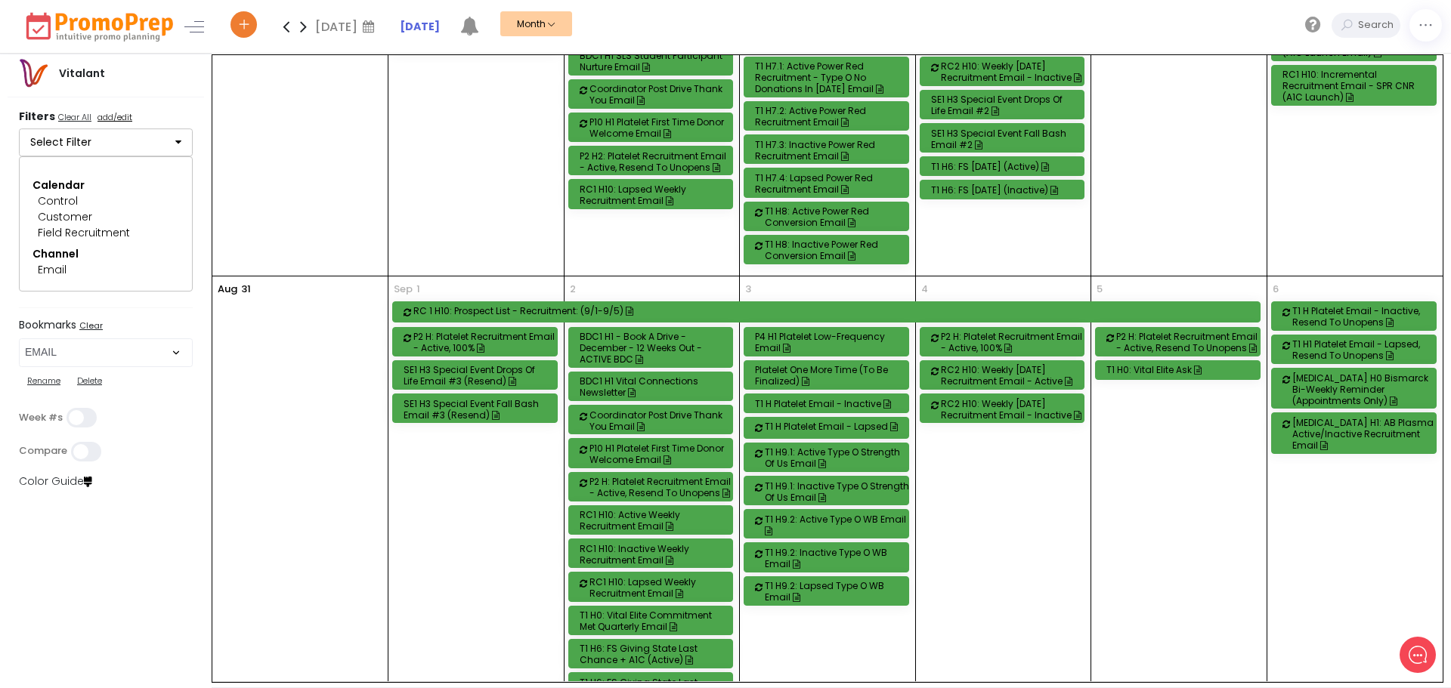
click at [302, 25] on icon at bounding box center [303, 26] width 17 height 30
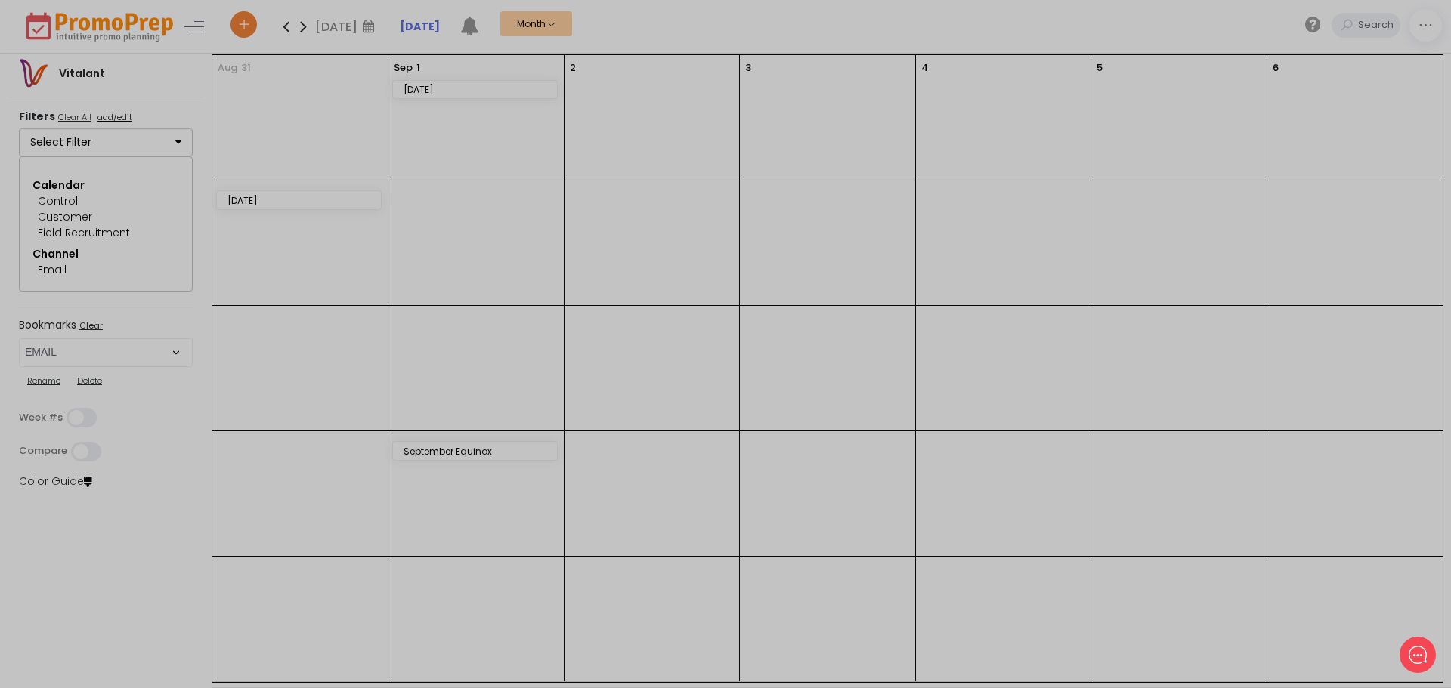
scroll to position [0, 0]
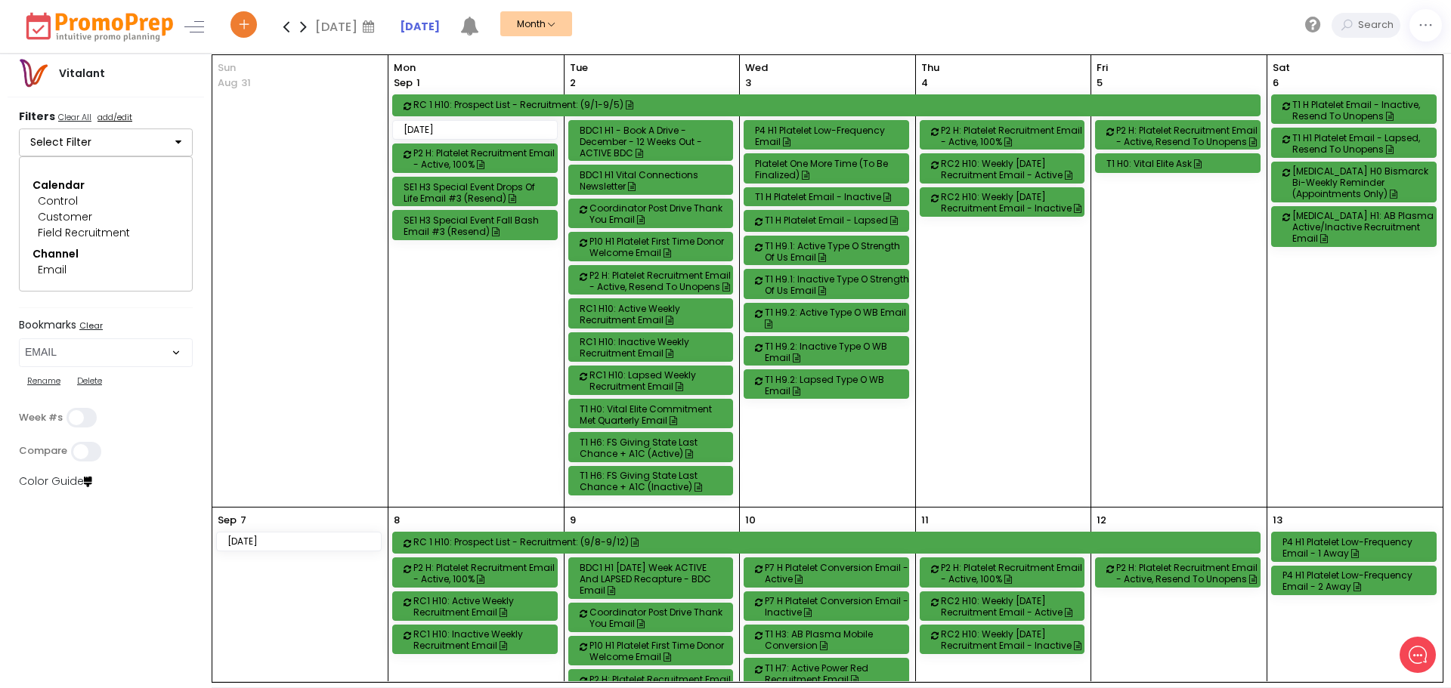
click at [823, 130] on div "P4 H1 Platelet Low-Frequency Email" at bounding box center [828, 136] width 147 height 23
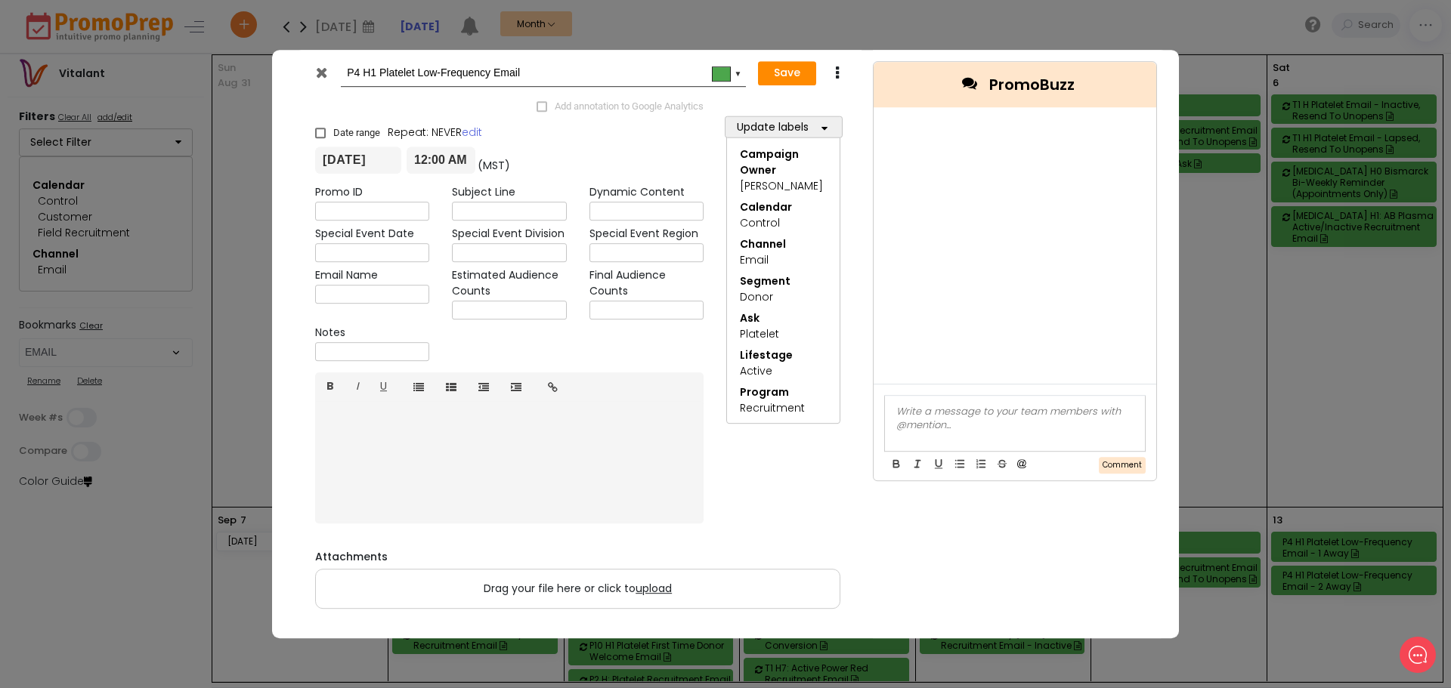
click at [325, 66] on icon at bounding box center [321, 72] width 11 height 15
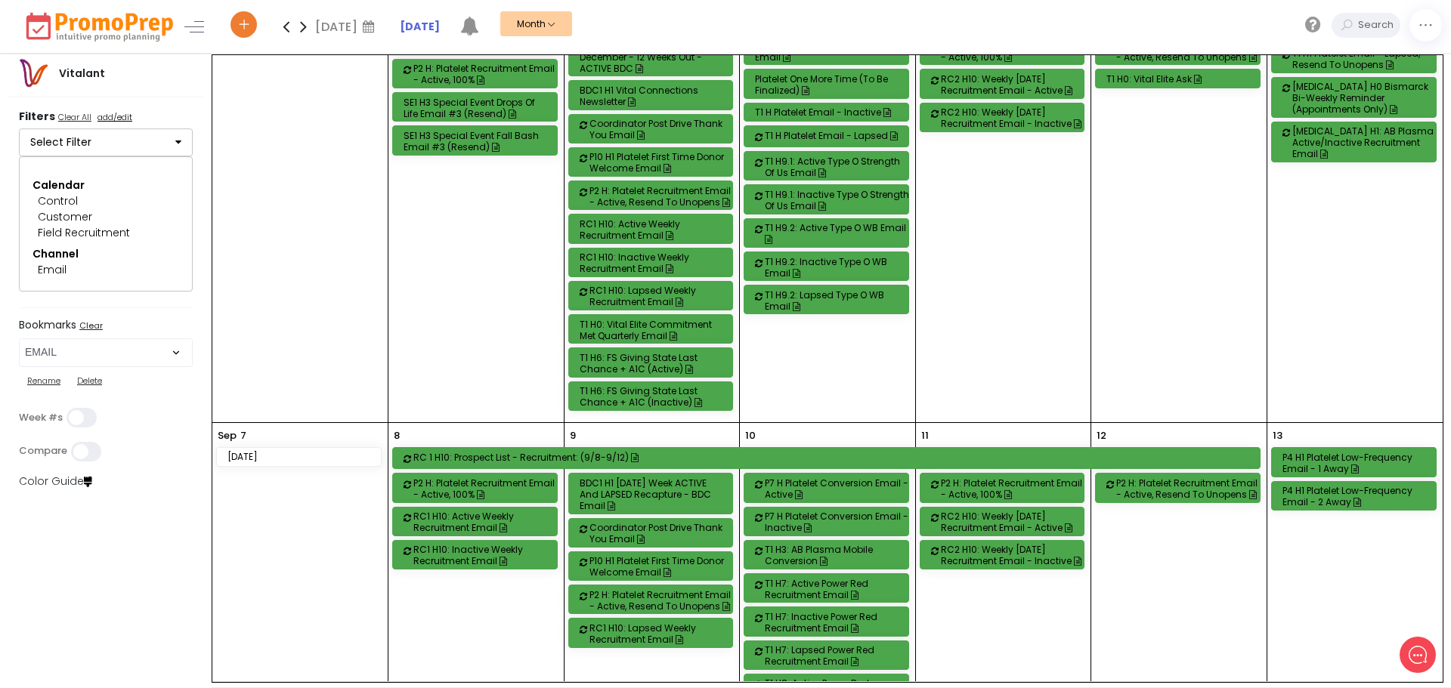
scroll to position [151, 0]
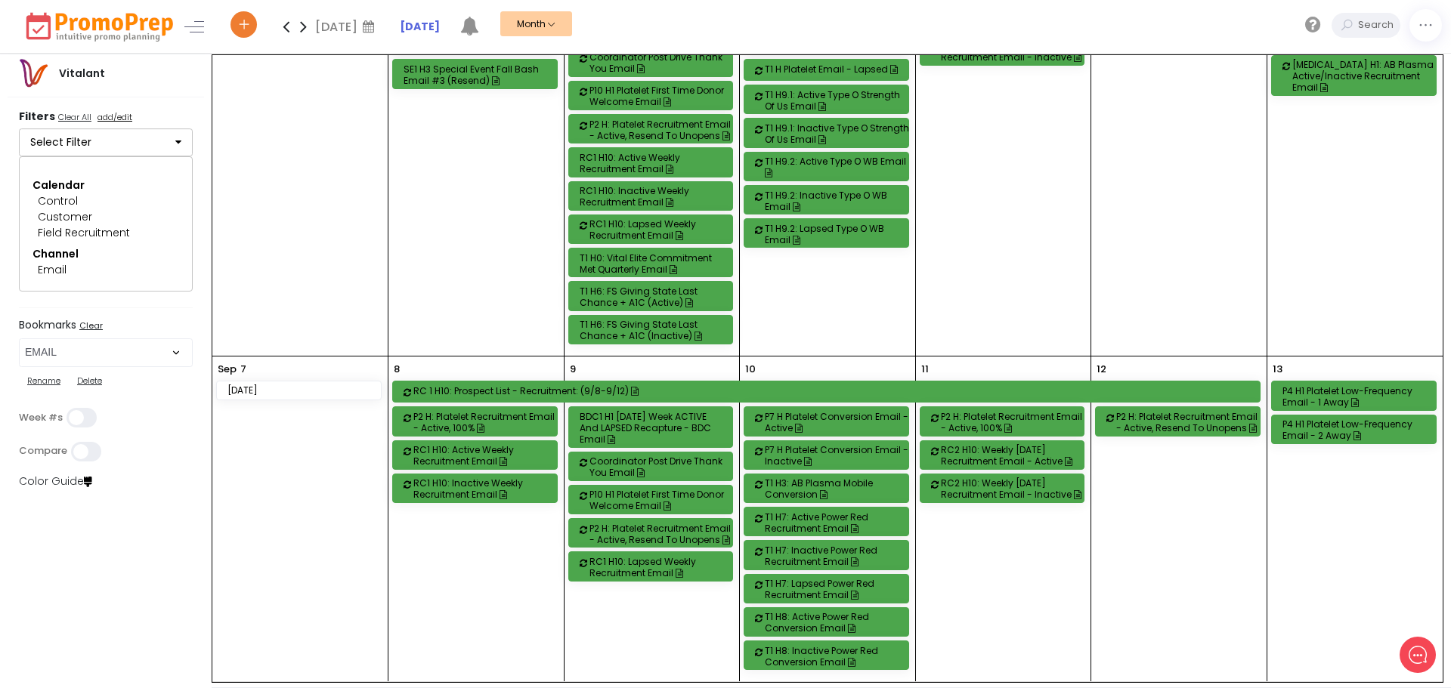
click at [864, 418] on div "P7 H Platelet Conversion Email - Active" at bounding box center [838, 422] width 147 height 23
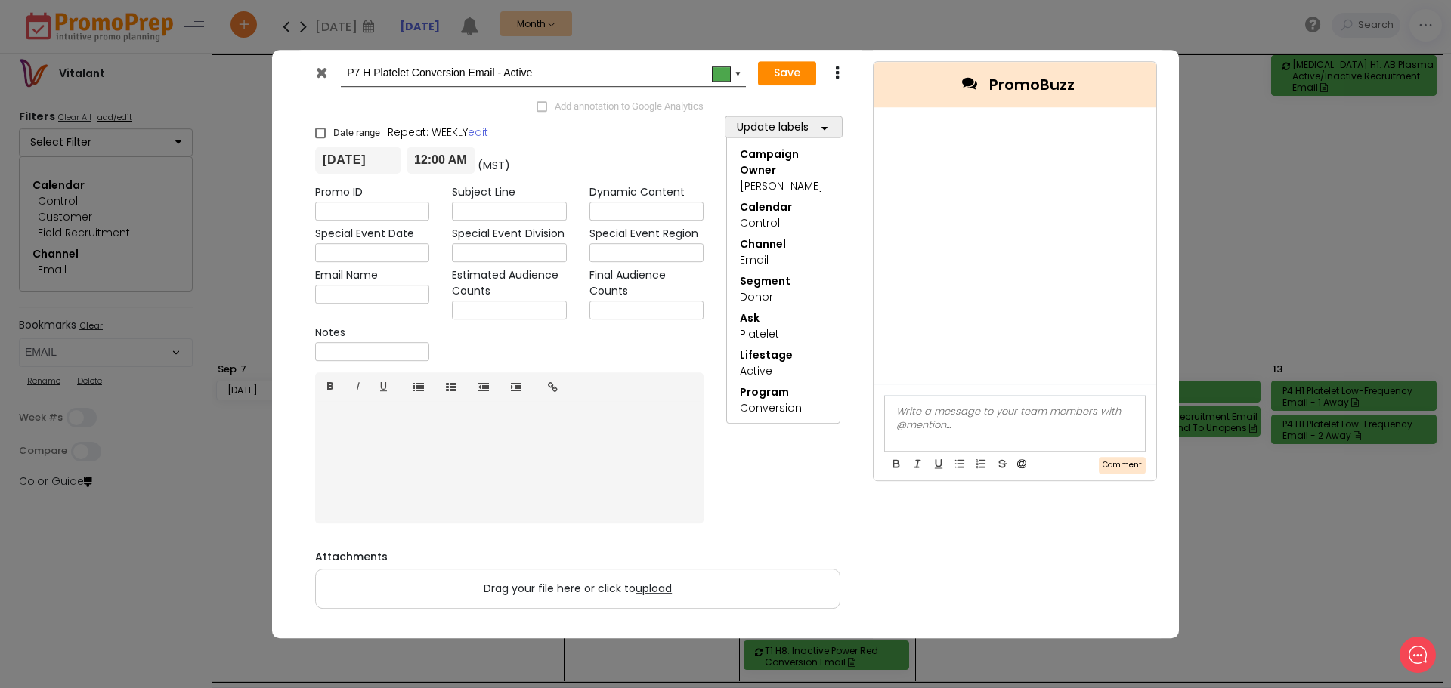
scroll to position [0, 0]
click at [321, 78] on icon at bounding box center [321, 72] width 11 height 15
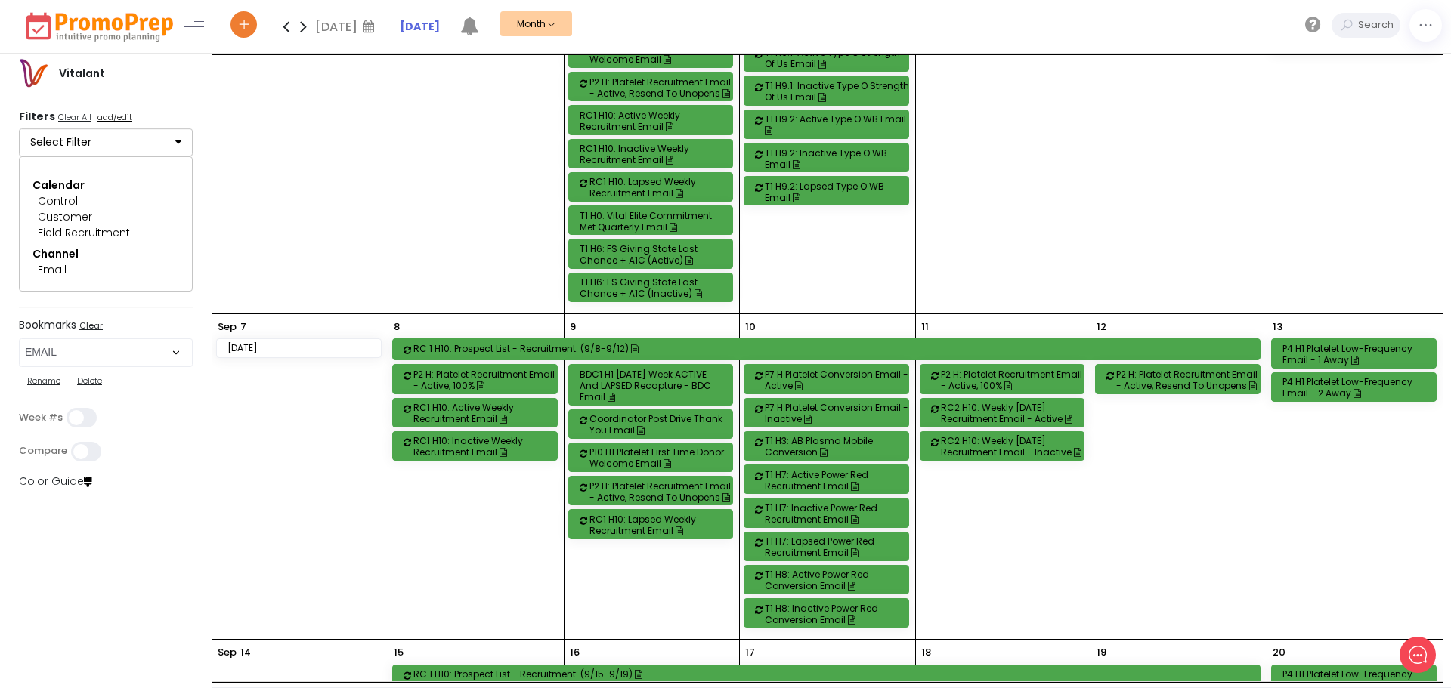
scroll to position [227, 0]
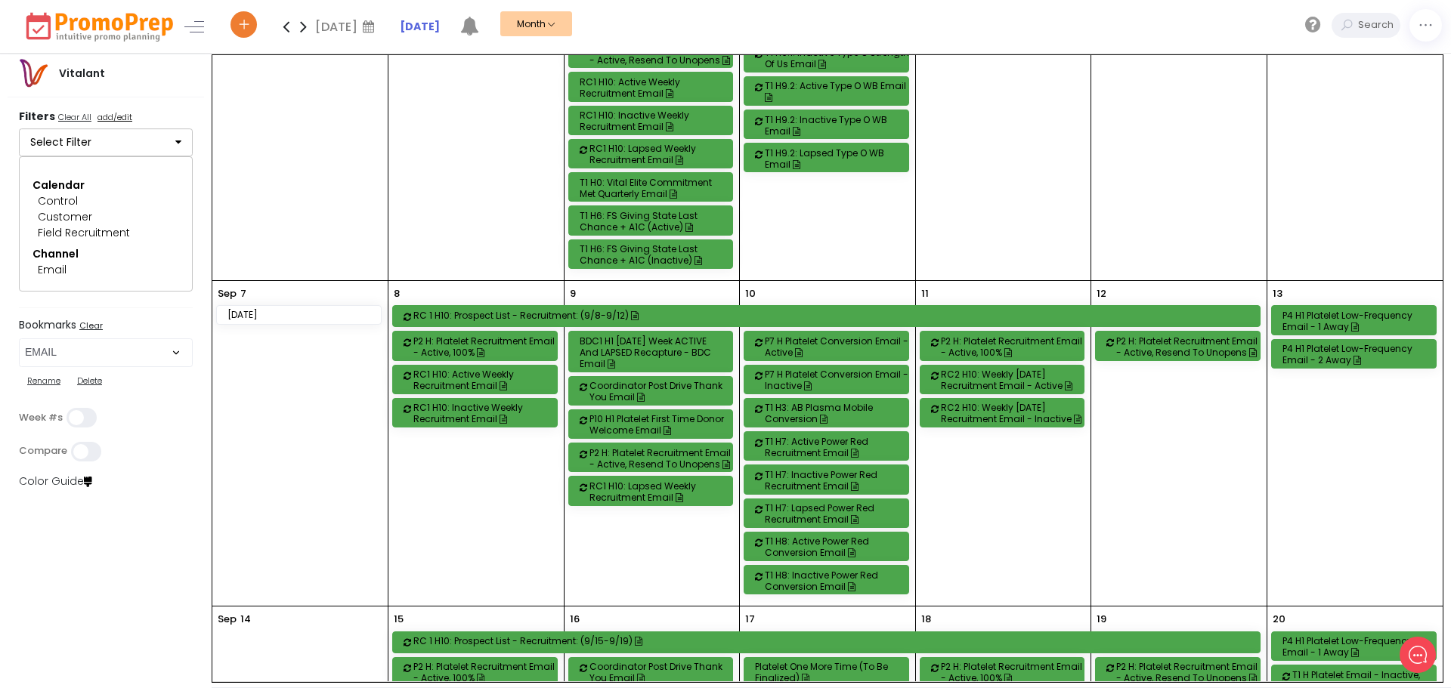
click at [1381, 323] on div "P4 H1 Platelet Low-Frequency Email - 1 Away" at bounding box center [1355, 321] width 147 height 23
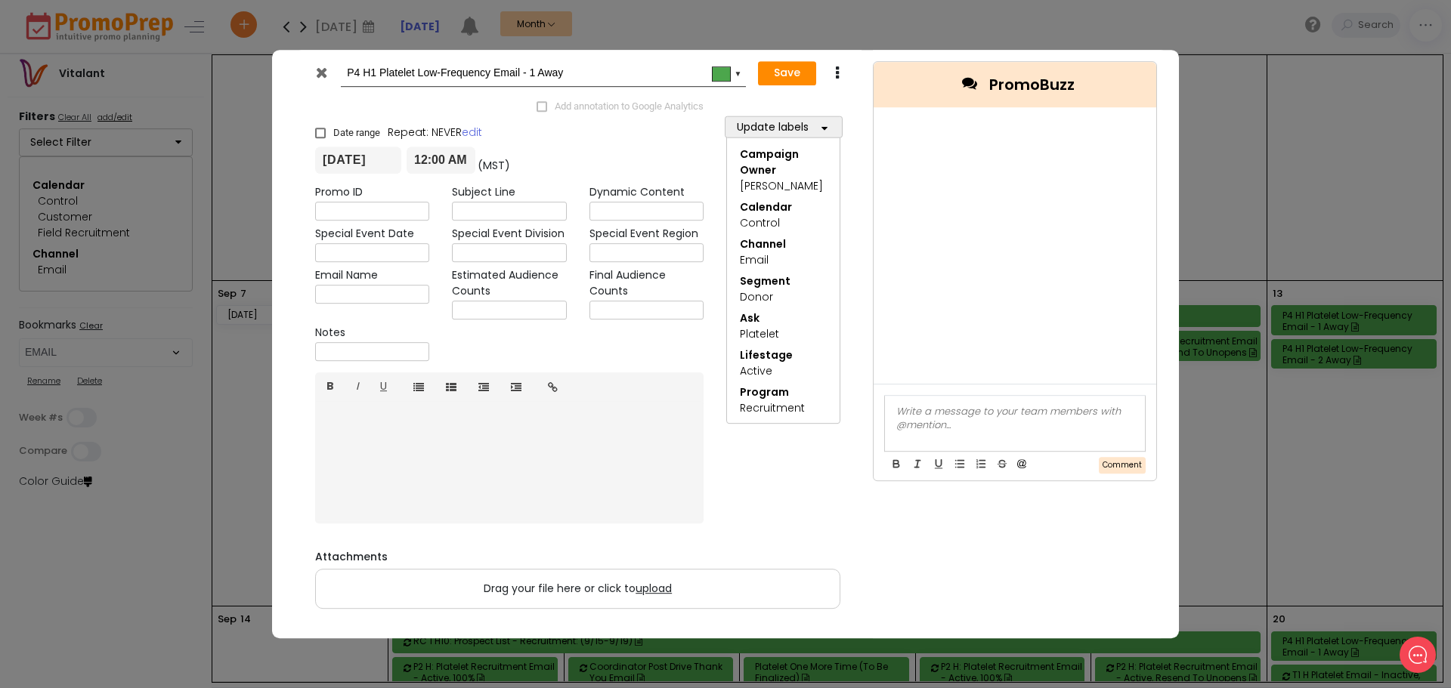
click at [323, 78] on icon at bounding box center [321, 72] width 11 height 15
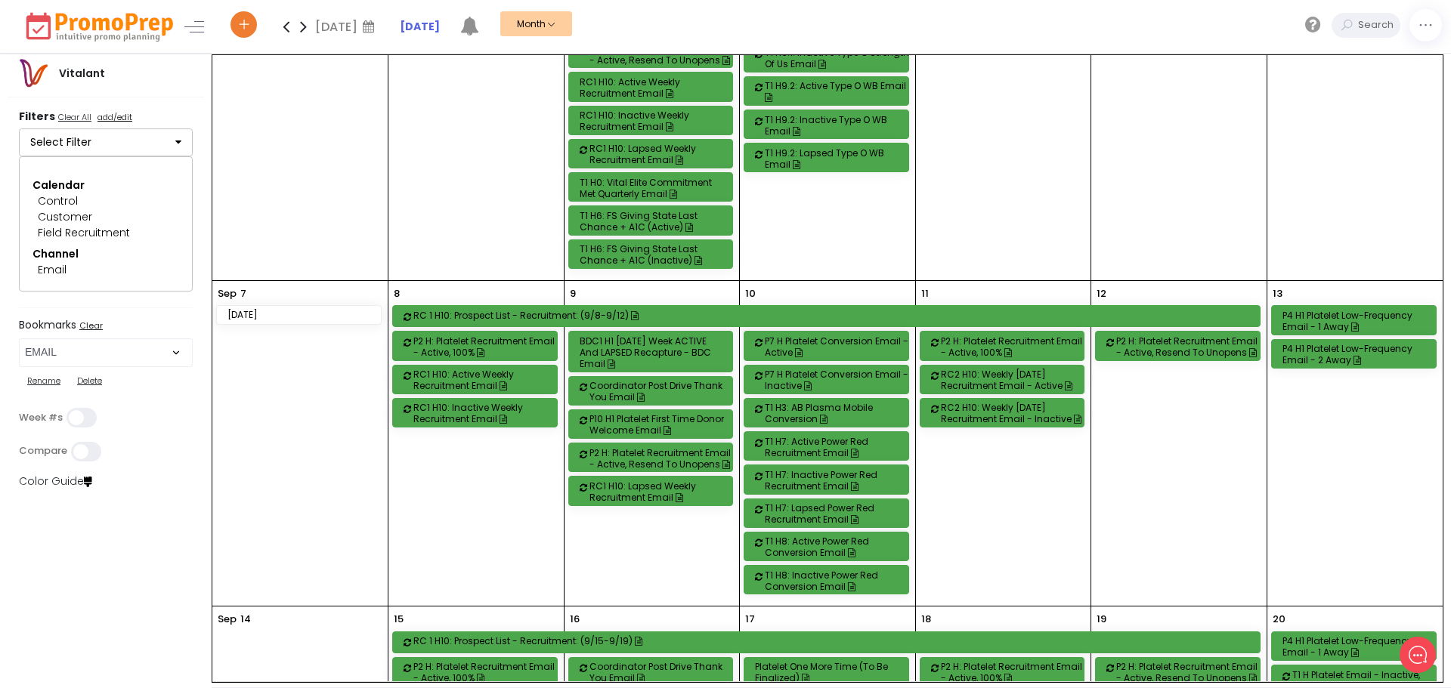
click at [527, 350] on div "P2 H: Platelet Recruitment Email - Active, 100%" at bounding box center [486, 346] width 147 height 23
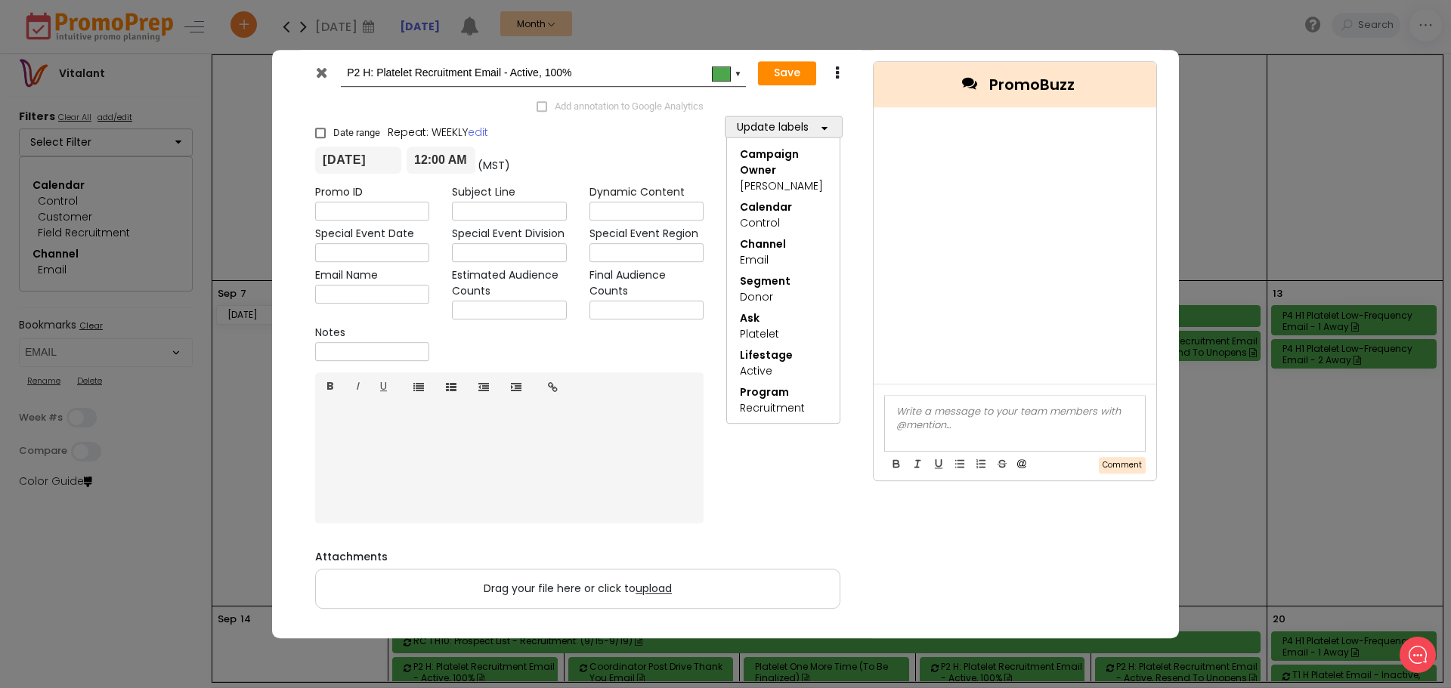
click at [317, 73] on icon at bounding box center [321, 72] width 11 height 15
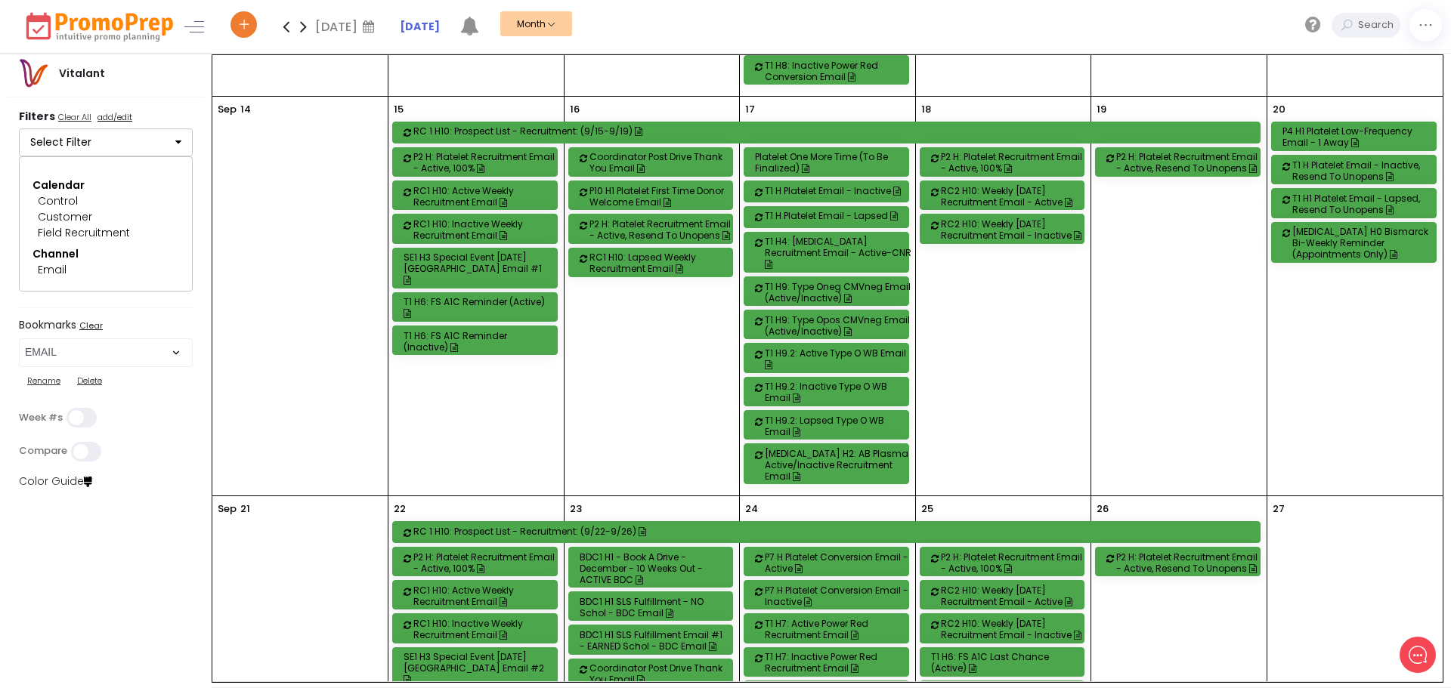
scroll to position [907, 0]
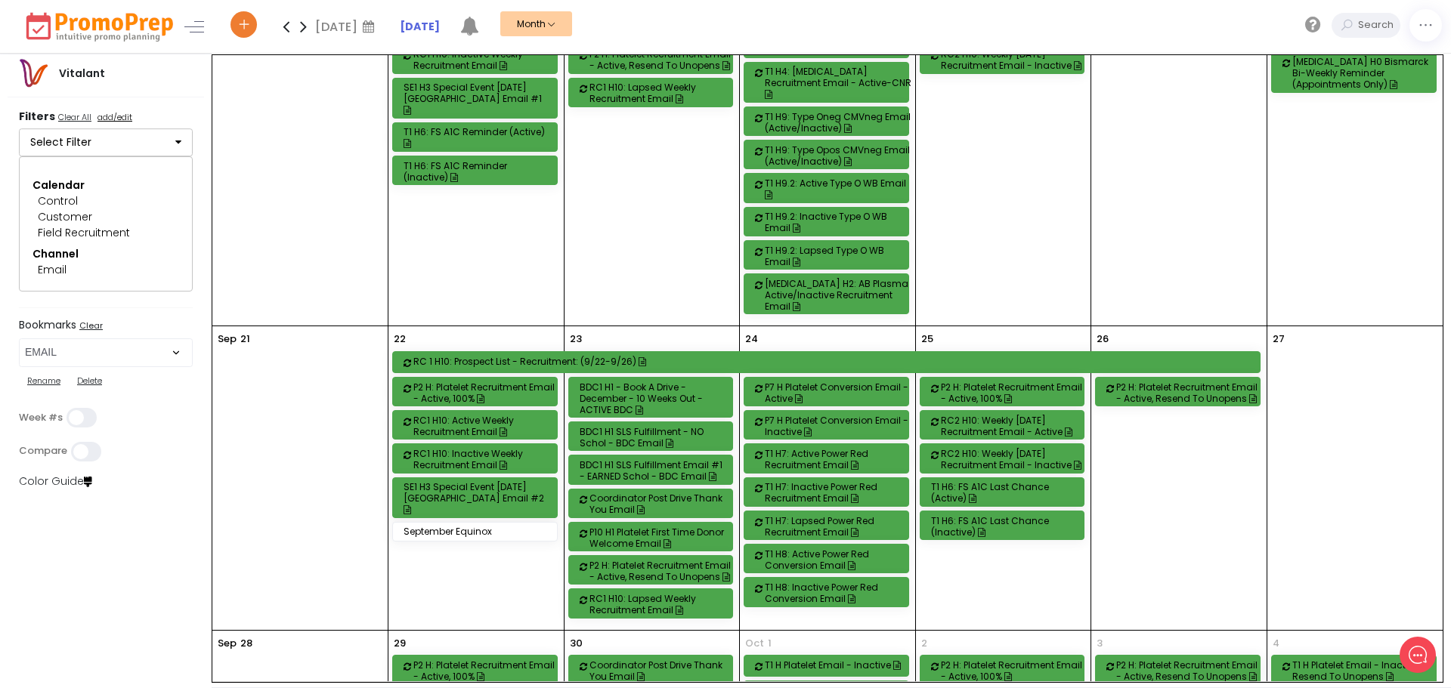
click at [875, 382] on div "P7 H Platelet Conversion Email - Active" at bounding box center [838, 393] width 147 height 23
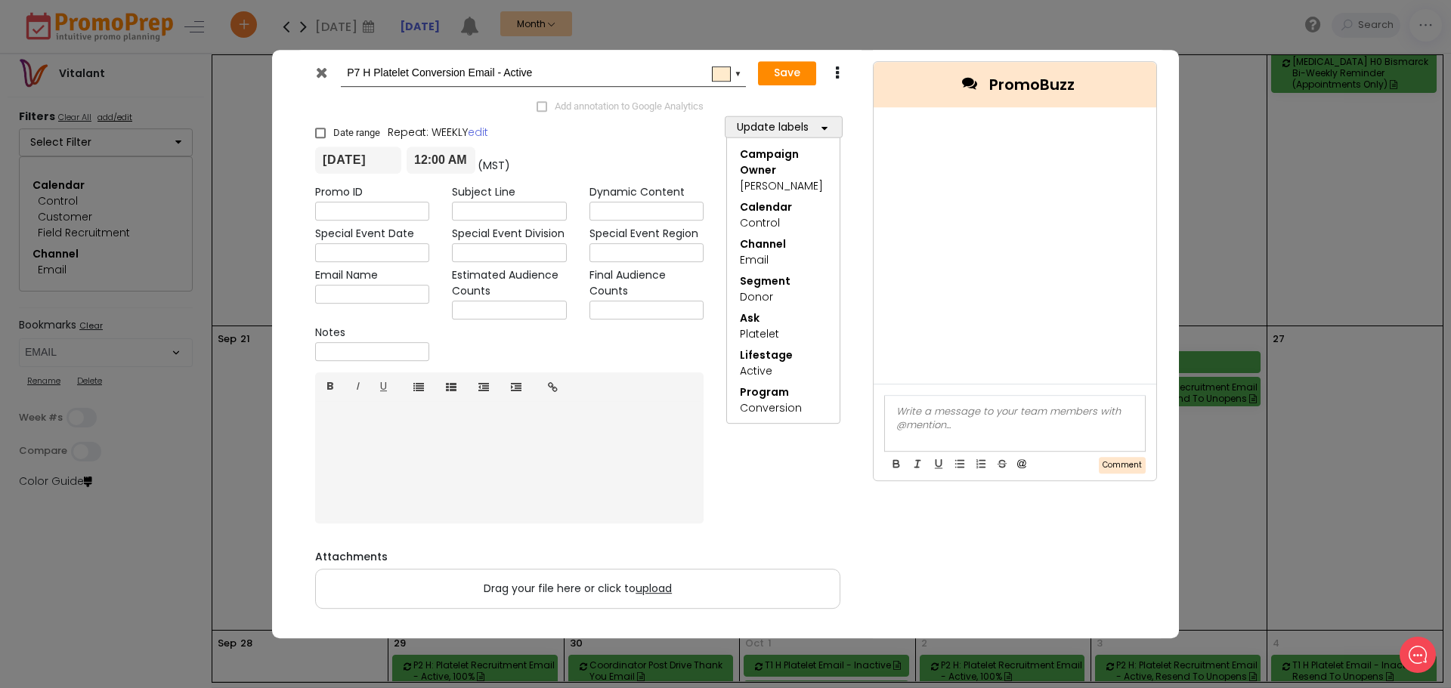
scroll to position [0, 0]
click at [326, 72] on icon at bounding box center [321, 72] width 11 height 15
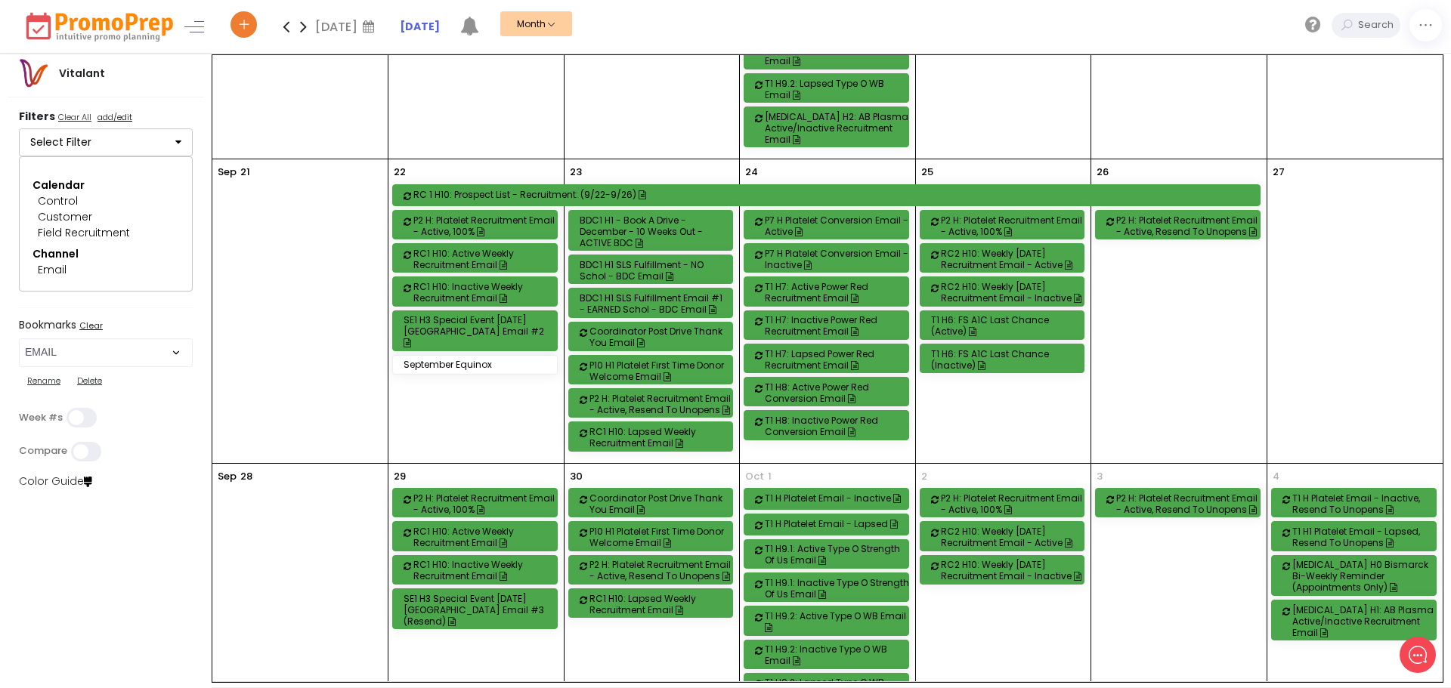
scroll to position [1083, 0]
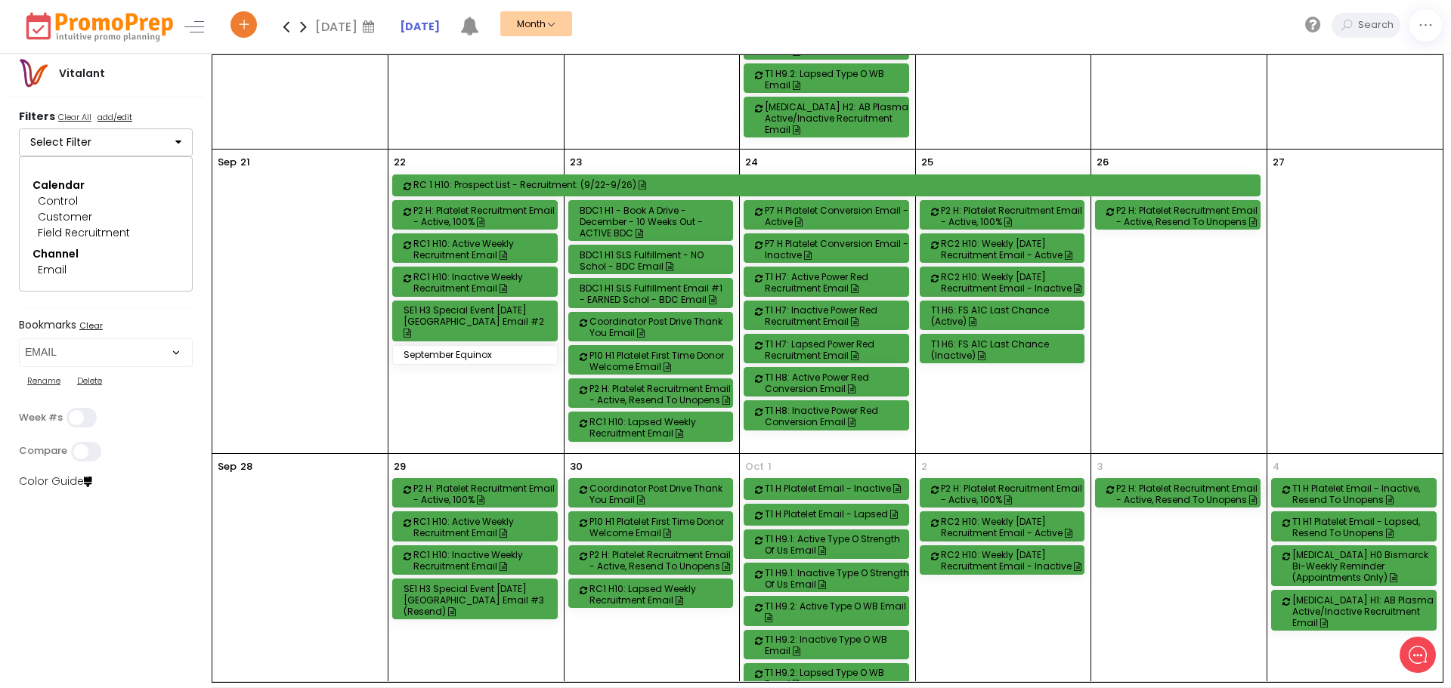
click at [864, 483] on div "T1 H Platelet Email - Inactive" at bounding box center [838, 488] width 147 height 11
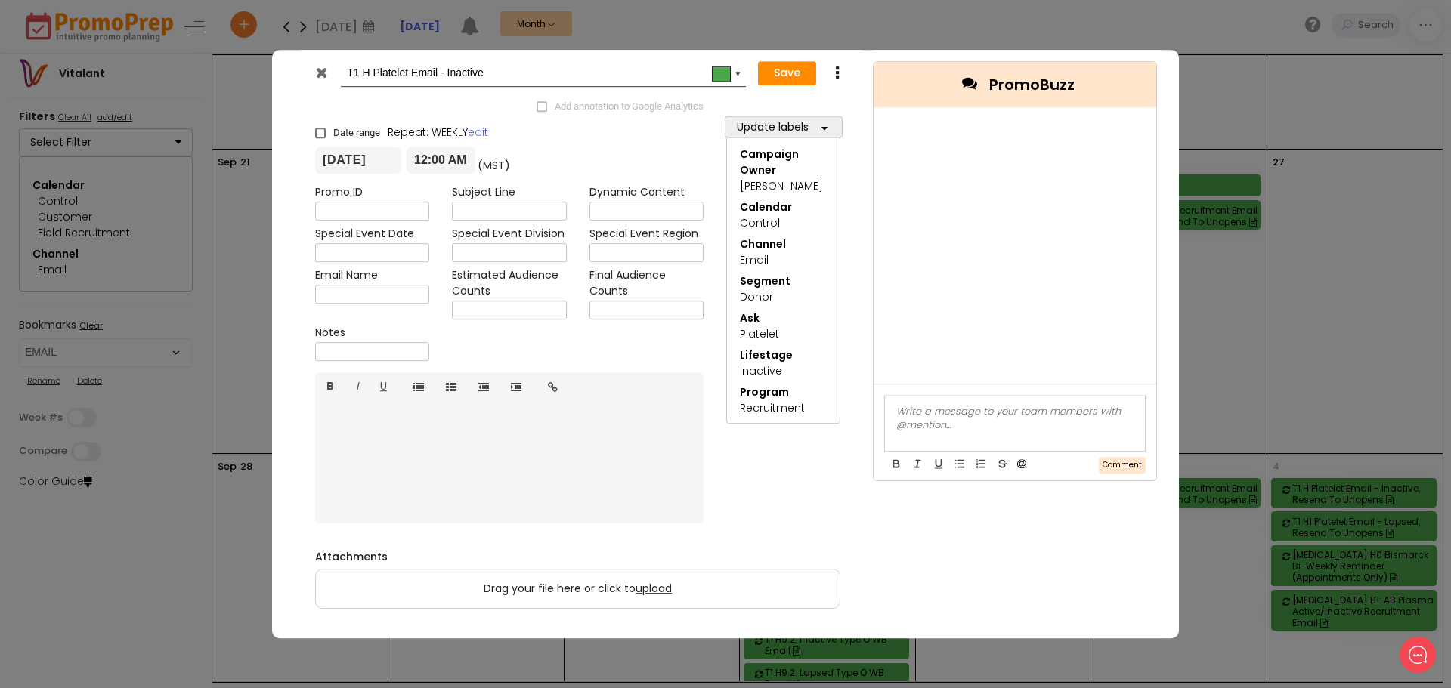
click at [320, 67] on icon at bounding box center [321, 72] width 11 height 15
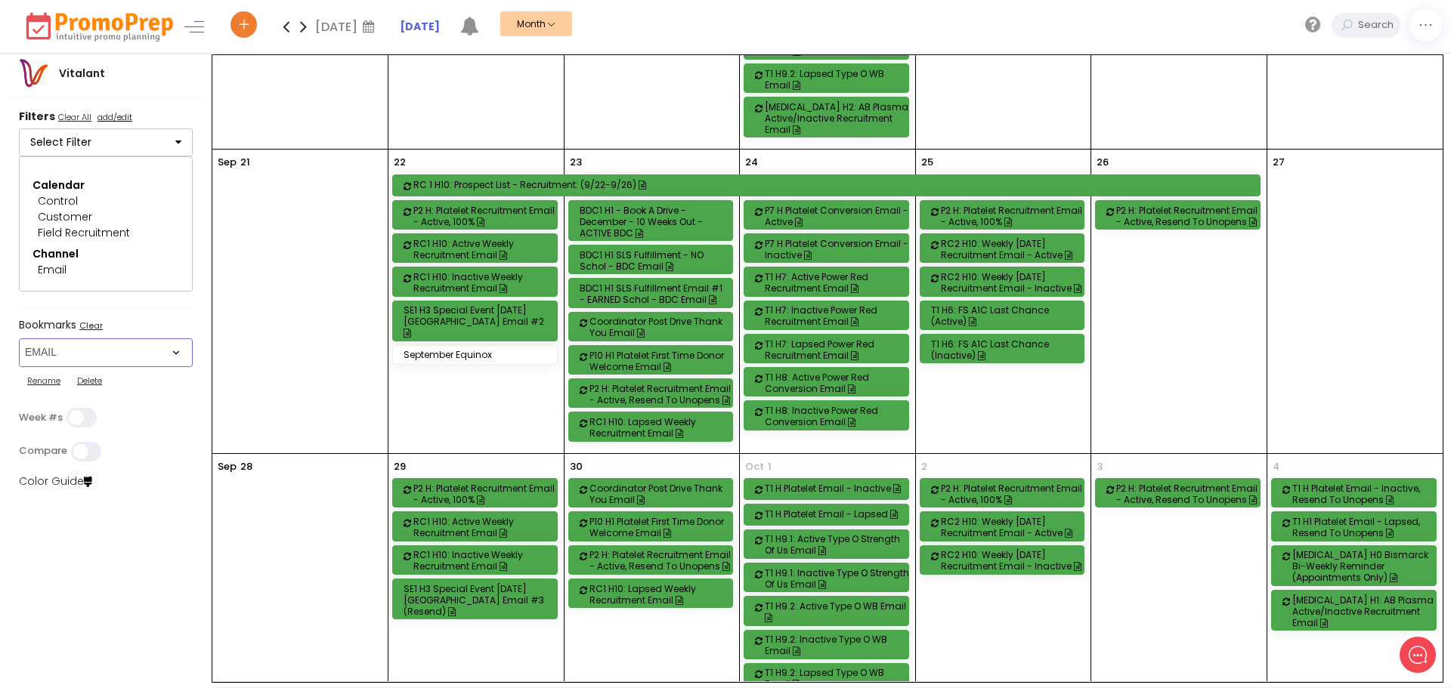
drag, startPoint x: 178, startPoint y: 347, endPoint x: 172, endPoint y: 380, distance: 33.9
click at [178, 347] on select "Select Bookmark Auto: SMS BVR: Control, Customer, Field, Transactional Control:…" at bounding box center [106, 352] width 174 height 29
click at [19, 338] on select "Select Bookmark Auto: SMS BVR: Control, Customer, Field, Transactional Control:…" at bounding box center [106, 352] width 174 height 29
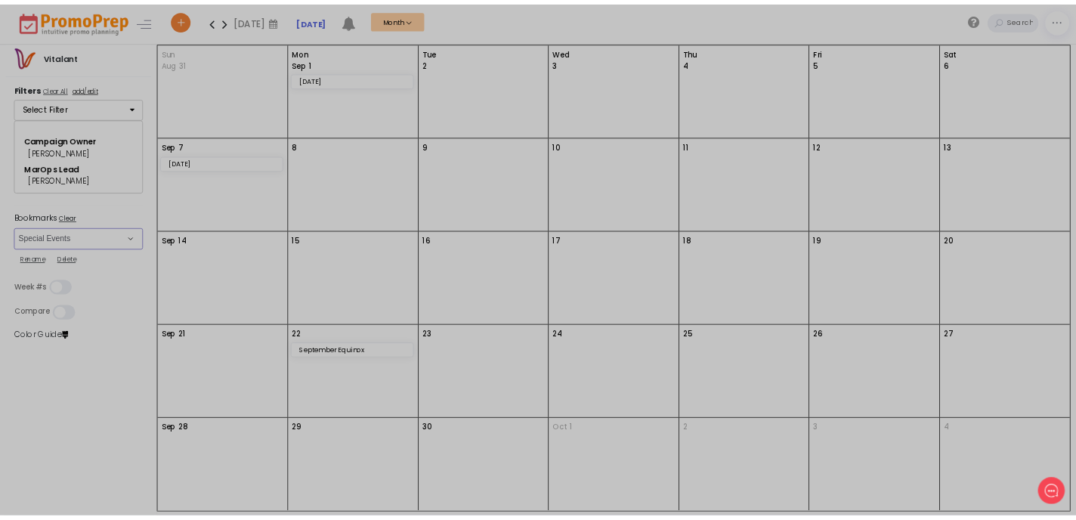
scroll to position [0, 0]
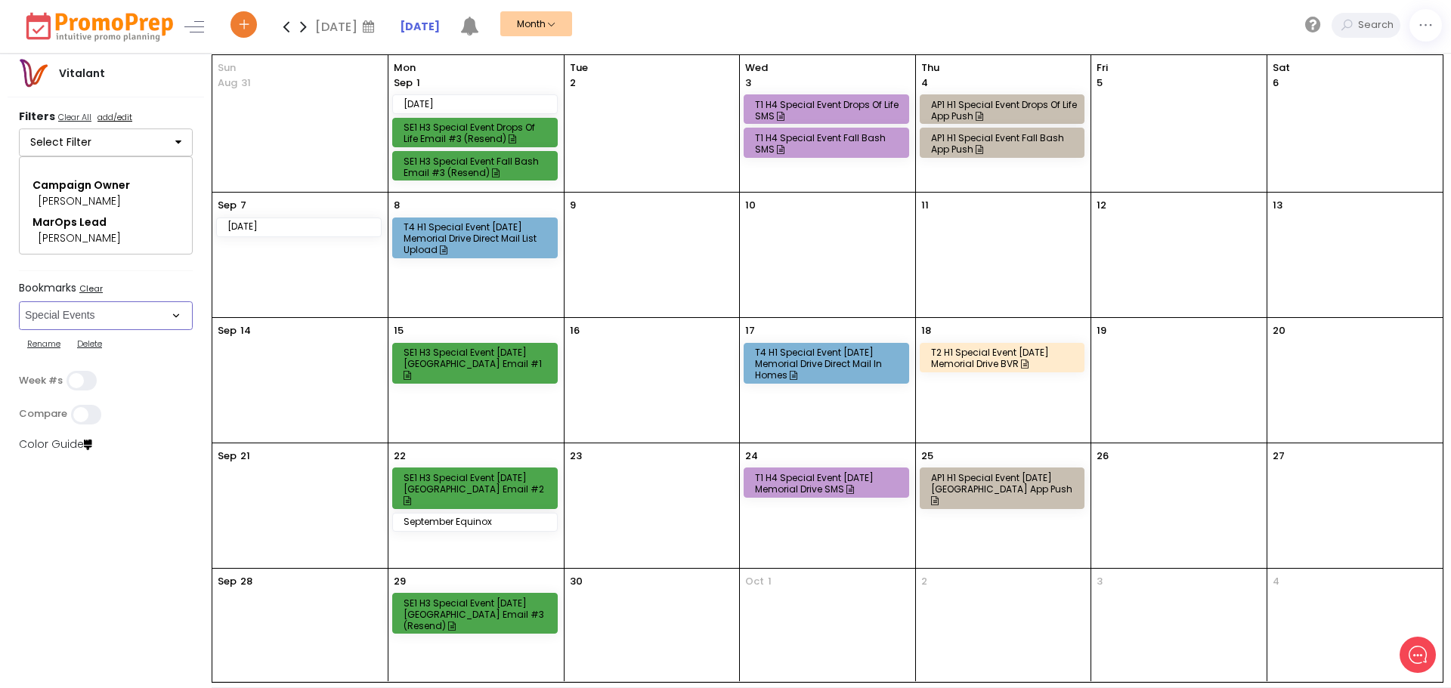
click at [171, 306] on select "Select Bookmark Auto: SMS BVR: Control, Customer, Field, Transactional Control:…" at bounding box center [106, 315] width 174 height 29
click at [19, 307] on select "Select Bookmark Auto: SMS BVR: Control, Customer, Field, Transactional Control:…" at bounding box center [106, 315] width 174 height 29
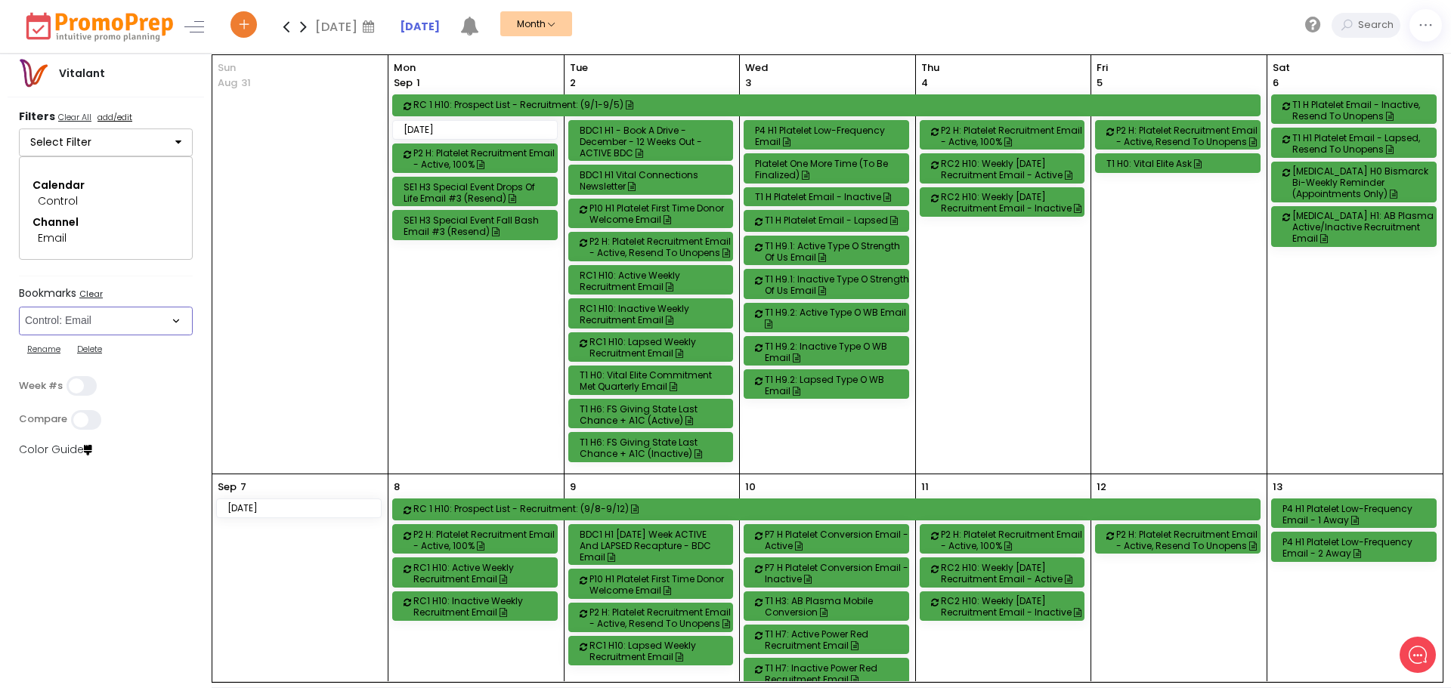
click at [678, 126] on div "BDC1 H1 - Book a Drive - December - 12 Weeks out - ACTIVE BDC" at bounding box center [652, 142] width 147 height 34
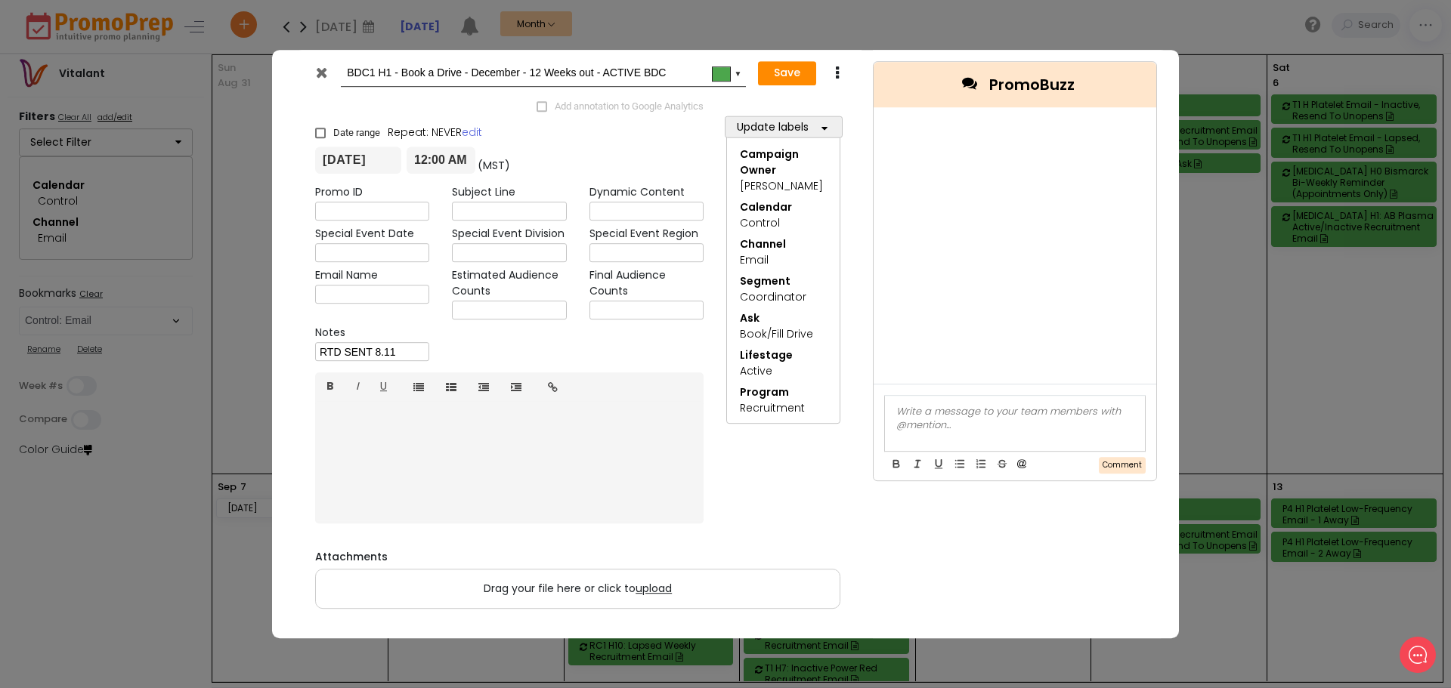
click at [316, 70] on icon at bounding box center [321, 72] width 11 height 15
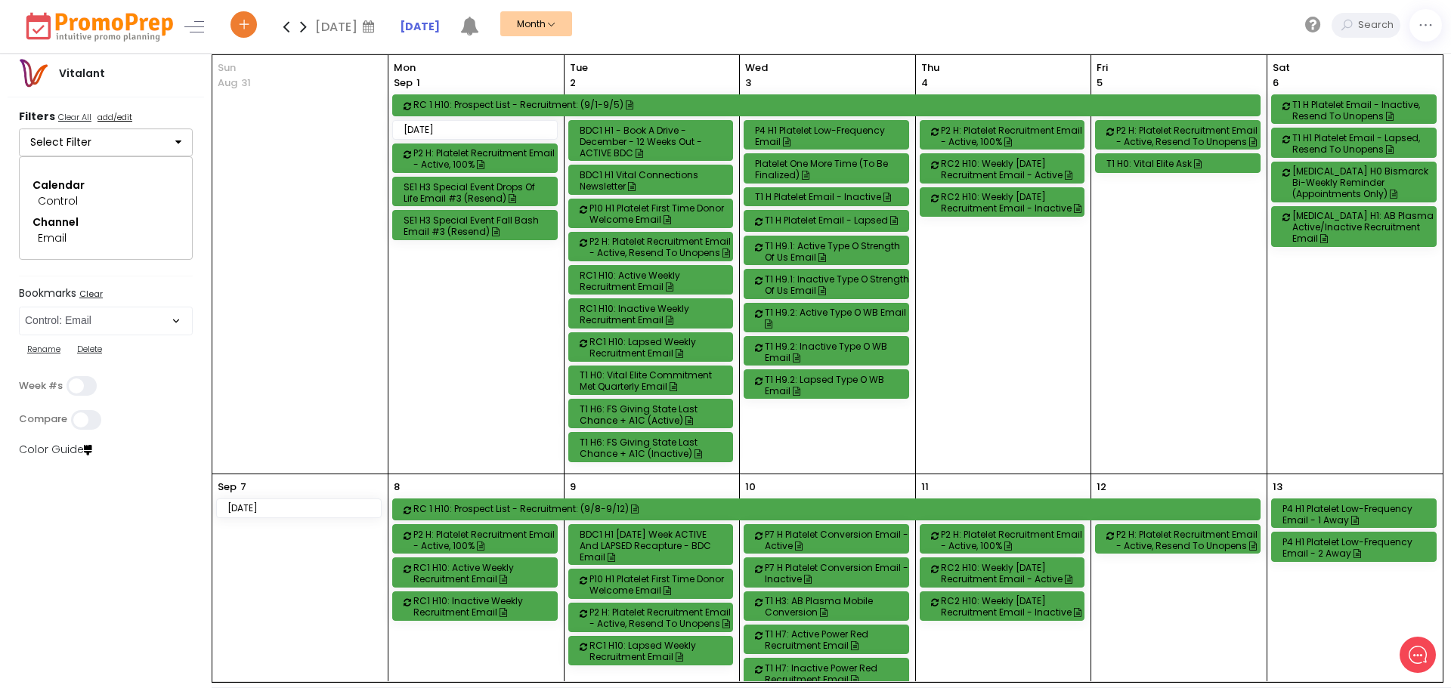
click at [703, 145] on div "BDC1 H1 - Book a Drive - December - 12 Weeks out - ACTIVE BDC" at bounding box center [652, 142] width 147 height 34
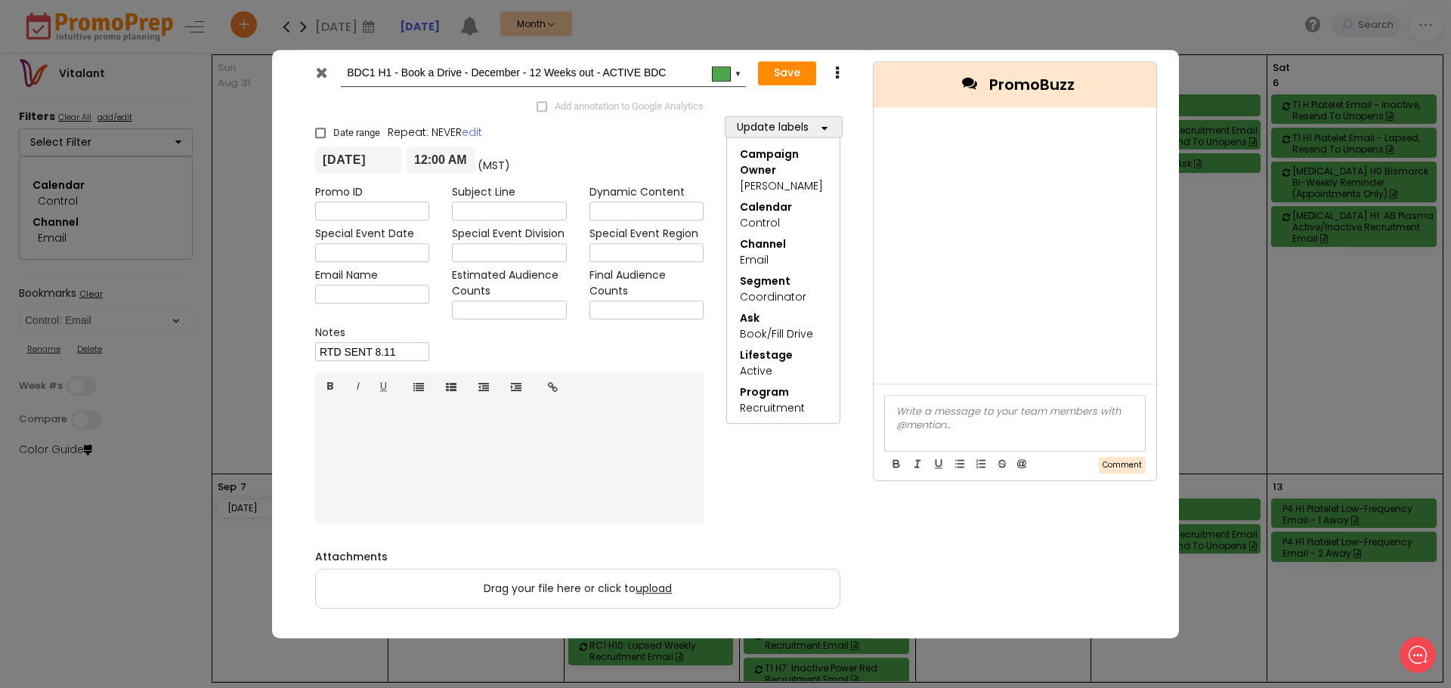
click at [322, 80] on div at bounding box center [322, 76] width 37 height 23
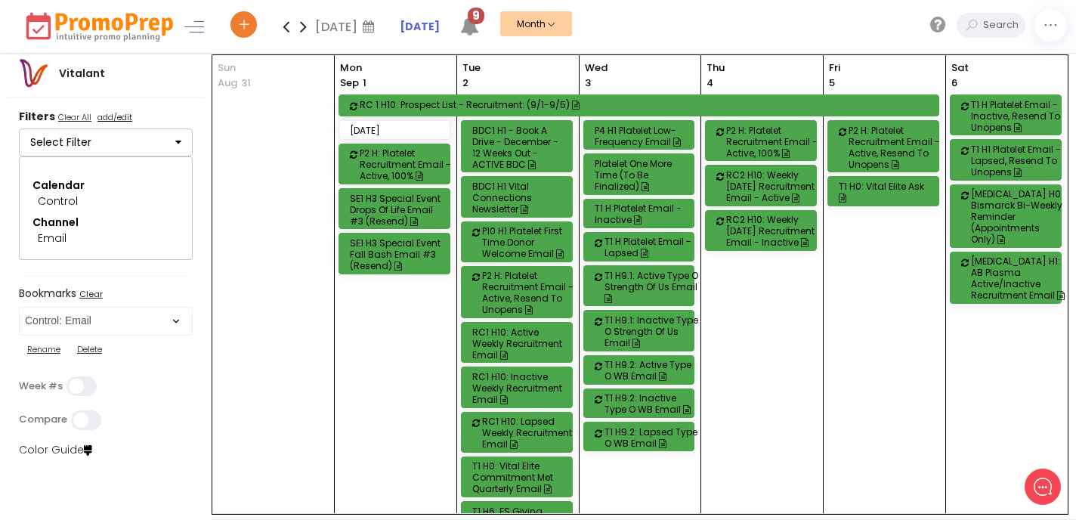
click at [154, 177] on div "Calendar Control Channel Email" at bounding box center [106, 208] width 174 height 104
click at [167, 324] on select "Select Bookmark Auto: SMS BVR: Control, Customer, Field, Transactional Control:…" at bounding box center [106, 321] width 174 height 29
select select "44"
click at [19, 307] on select "Select Bookmark Auto: SMS BVR: Control, Customer, Field, Transactional Control:…" at bounding box center [106, 321] width 174 height 29
